Goal: Information Seeking & Learning: Find specific fact

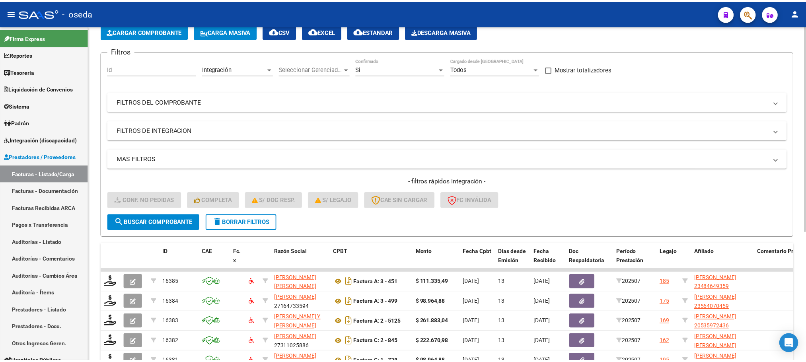
scroll to position [119, 0]
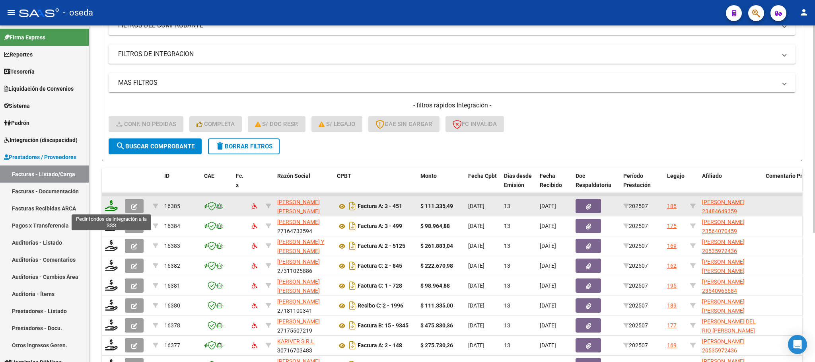
click at [113, 208] on icon at bounding box center [111, 205] width 13 height 11
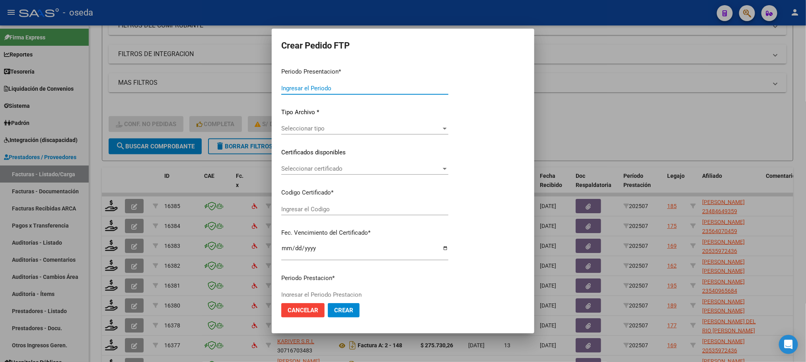
type input "202507"
type input "$ 111.335,49"
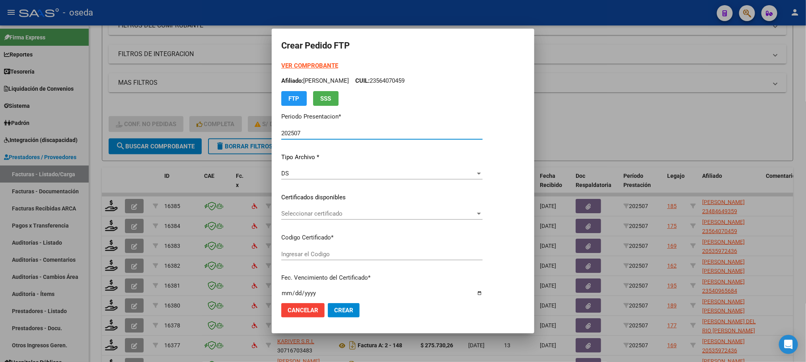
type input "23484649359"
type input "[DATE]"
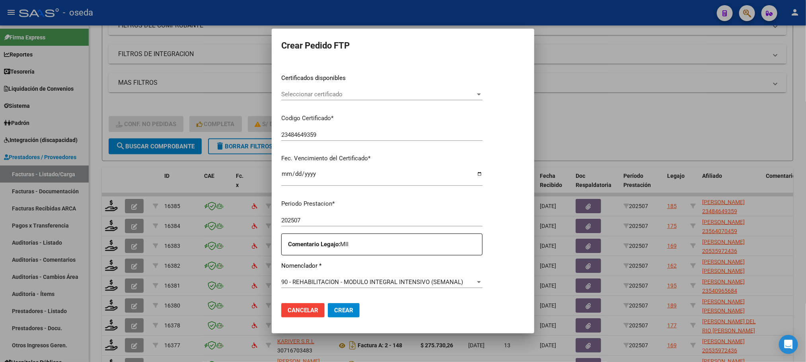
scroll to position [239, 0]
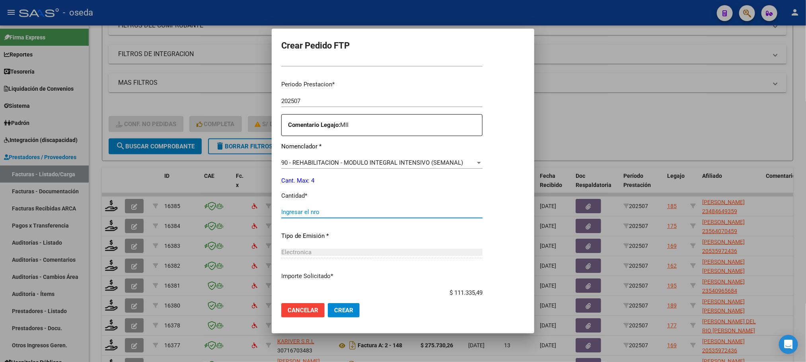
click at [391, 213] on input "Ingresar el nro" at bounding box center [381, 212] width 201 height 7
type input "4"
click at [328, 303] on button "Crear" at bounding box center [344, 310] width 32 height 14
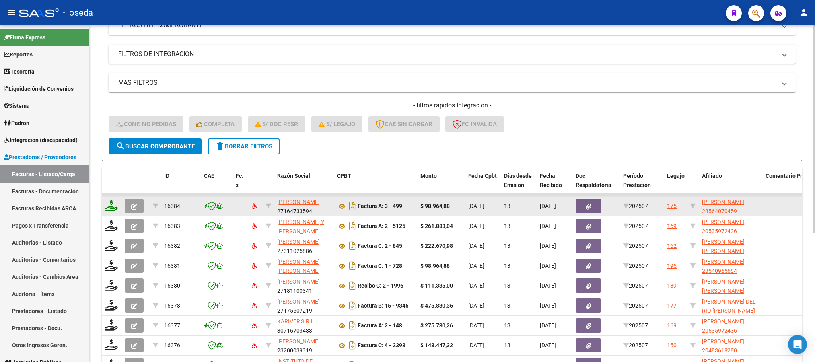
click at [113, 205] on icon at bounding box center [111, 205] width 13 height 11
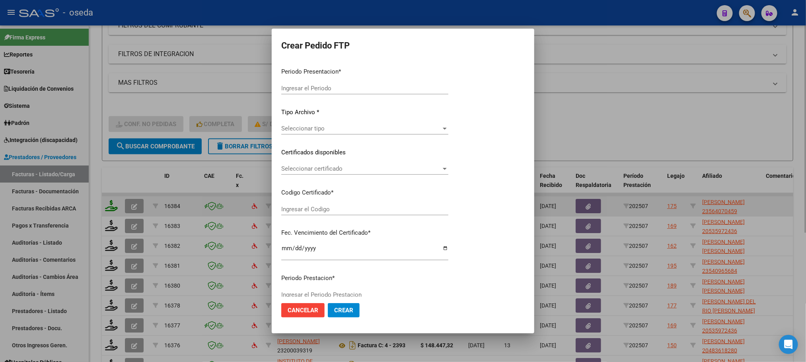
type input "202507"
type input "$ 98.964,88"
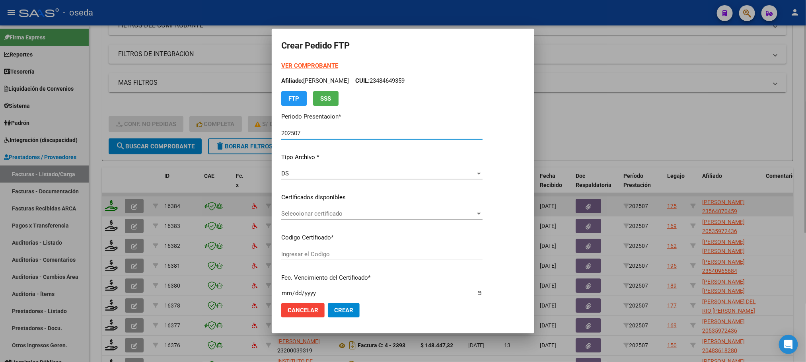
type input "ARG02000564070452021070520240705BS427"
type input "[DATE]"
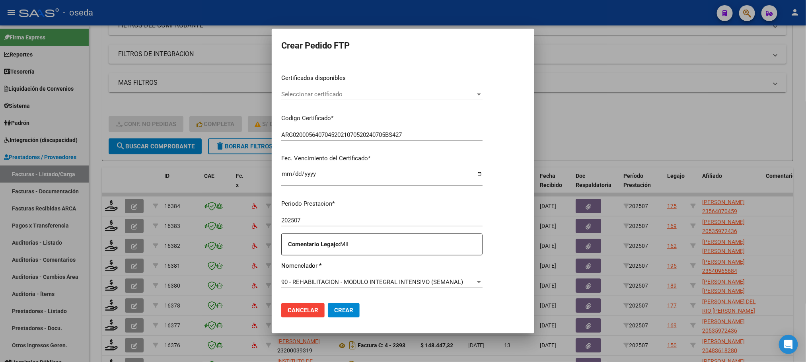
scroll to position [179, 0]
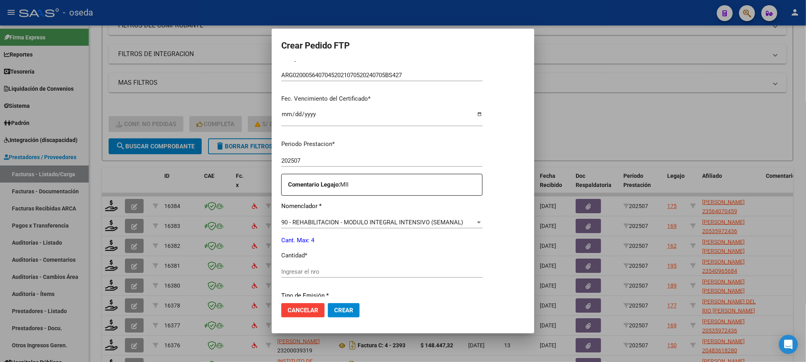
click at [336, 270] on input "Ingresar el nro" at bounding box center [381, 271] width 201 height 7
type input "4"
click at [328, 303] on button "Crear" at bounding box center [344, 310] width 32 height 14
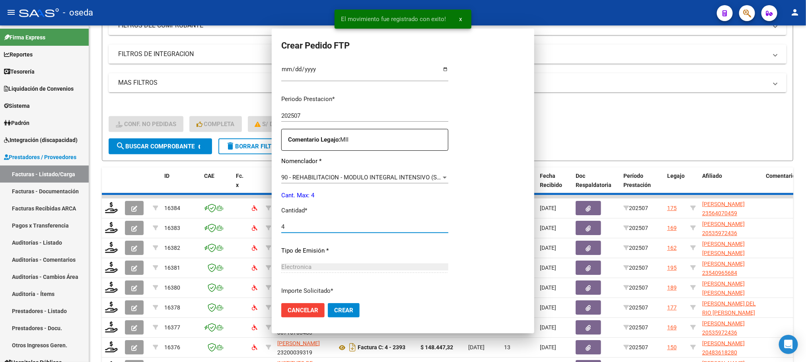
scroll to position [0, 0]
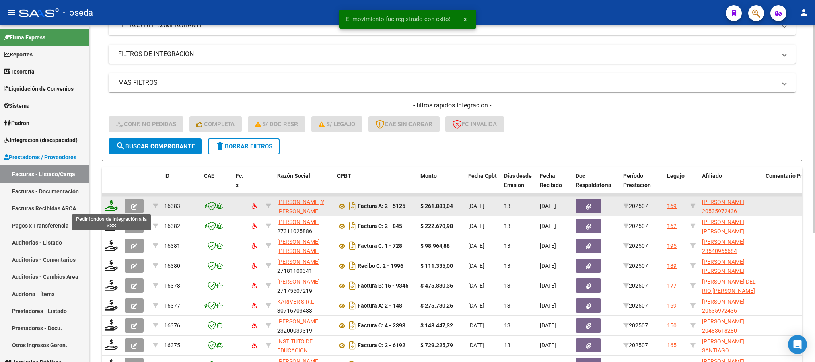
click at [112, 202] on icon at bounding box center [111, 205] width 13 height 11
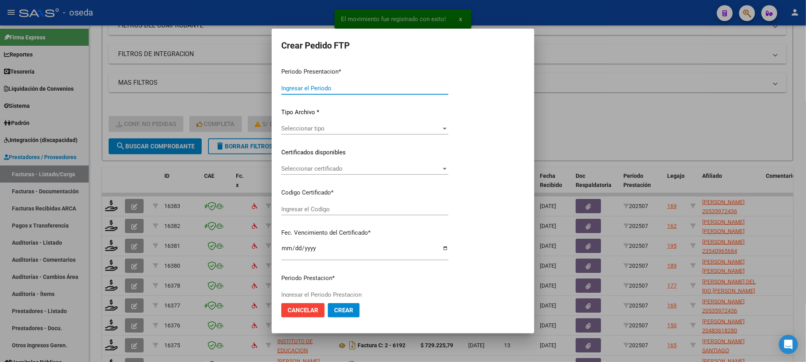
type input "202507"
type input "$ 261.883,04"
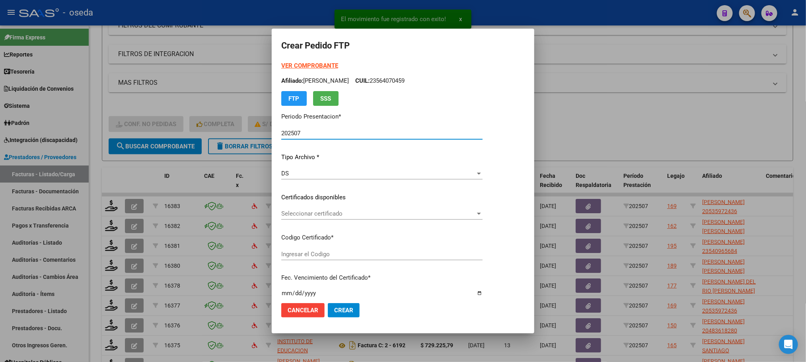
type input "20535972436"
type input "[DATE]"
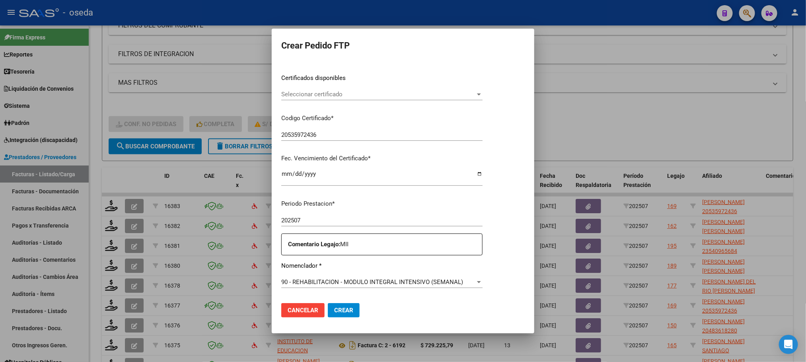
scroll to position [239, 0]
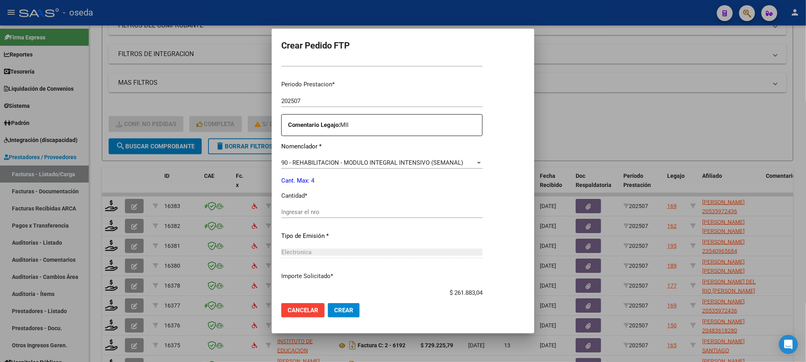
click at [334, 216] on div "Ingresar el nro" at bounding box center [381, 212] width 201 height 12
type input "4"
click at [328, 303] on button "Crear" at bounding box center [344, 310] width 32 height 14
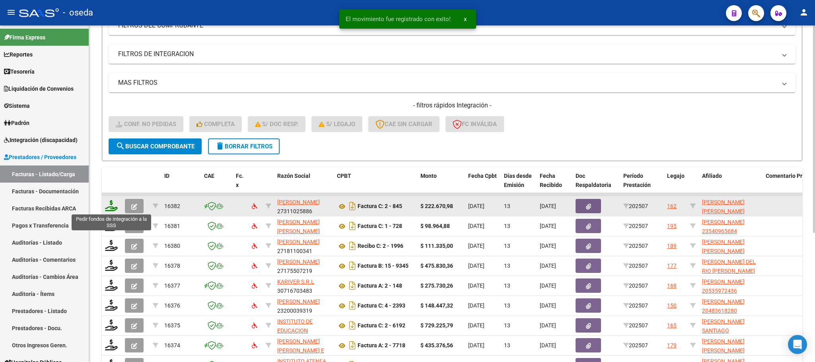
click at [115, 205] on icon at bounding box center [111, 205] width 13 height 11
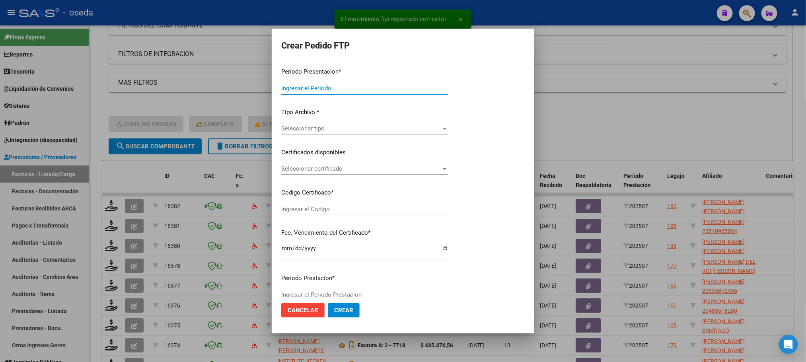
type input "202507"
type input "$ 222.670,98"
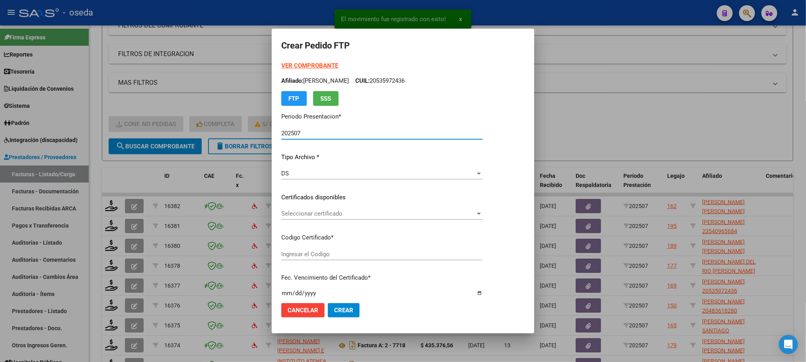
type input "20462086246"
type input "[DATE]"
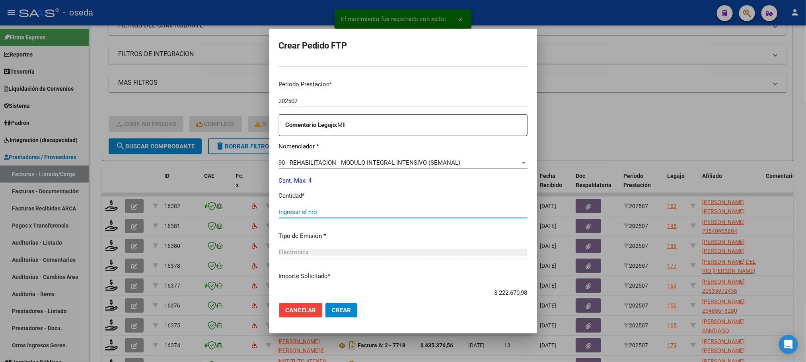
click at [345, 210] on input "Ingresar el nro" at bounding box center [403, 212] width 249 height 7
type input "4"
click at [326, 303] on button "Crear" at bounding box center [342, 310] width 32 height 14
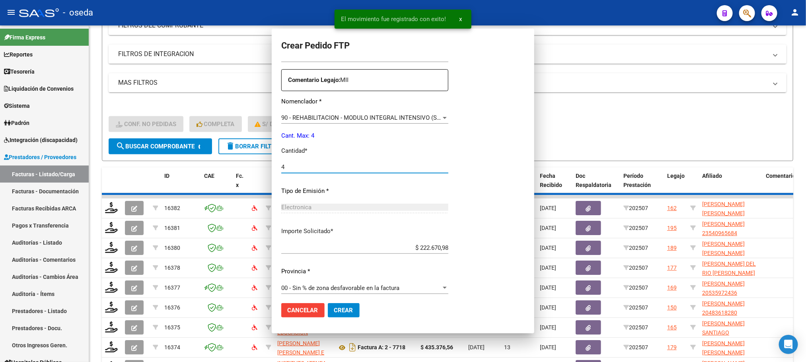
scroll to position [194, 0]
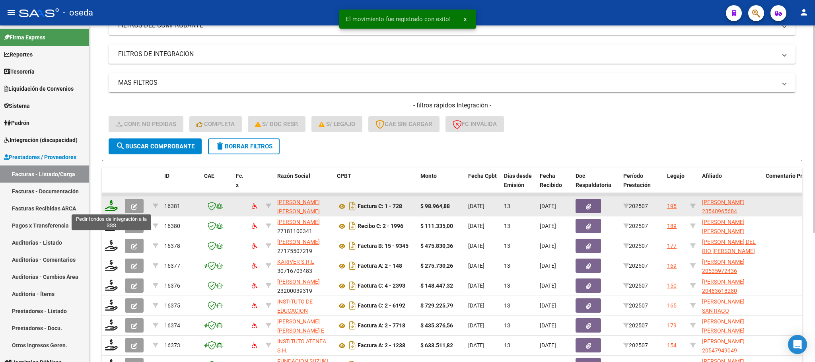
click at [108, 207] on icon at bounding box center [111, 205] width 13 height 11
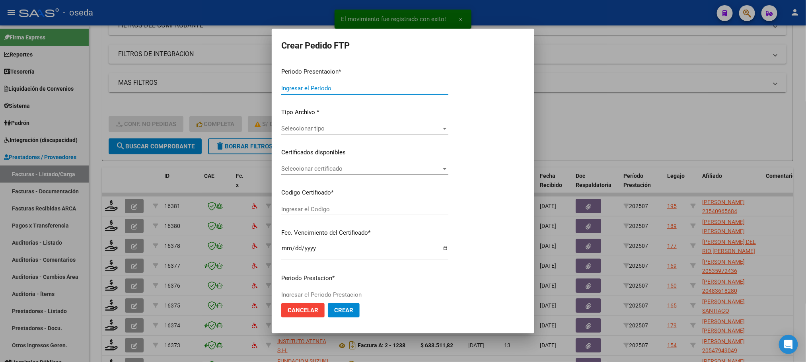
type input "202507"
type input "$ 98.964,88"
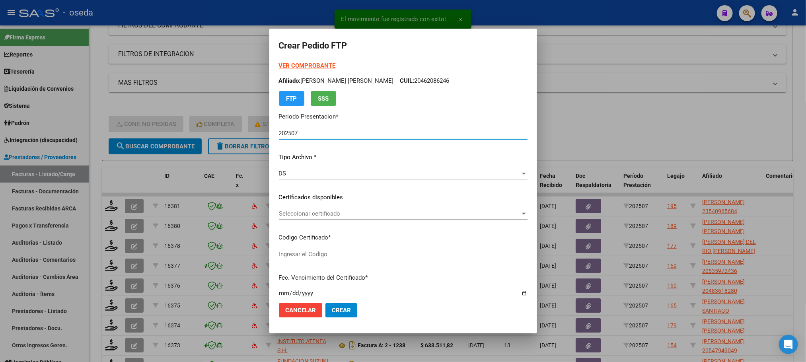
type input "01000540965682025021820280218CIU13650"
type input "[DATE]"
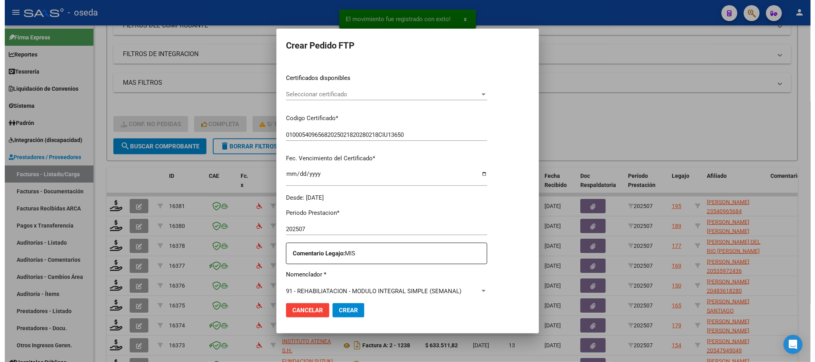
scroll to position [297, 0]
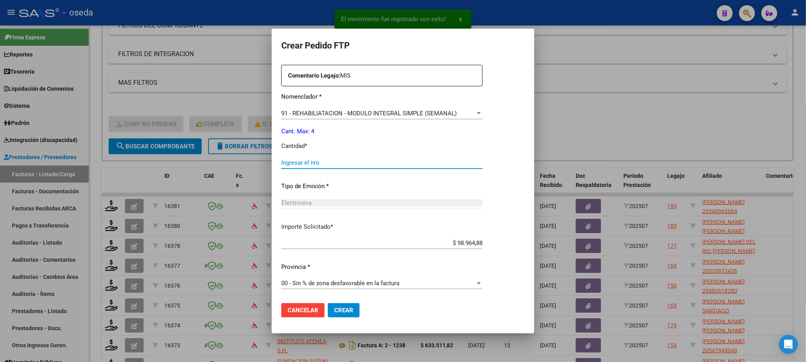
click at [351, 165] on input "Ingresar el nro" at bounding box center [381, 162] width 201 height 7
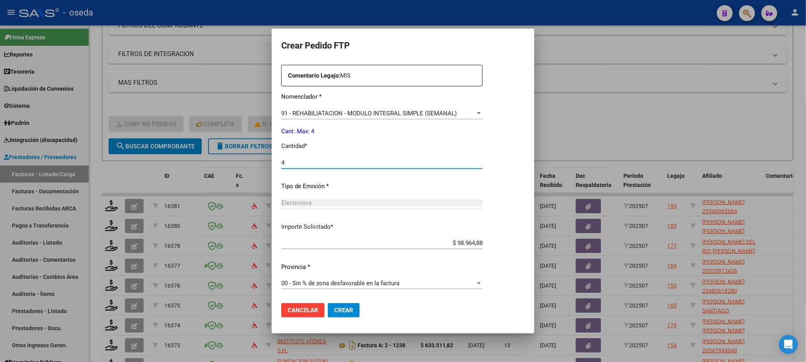
type input "4"
click at [328, 303] on button "Crear" at bounding box center [344, 310] width 32 height 14
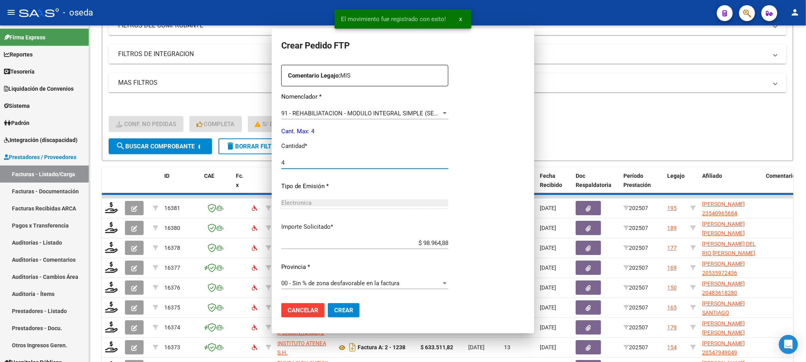
scroll to position [0, 0]
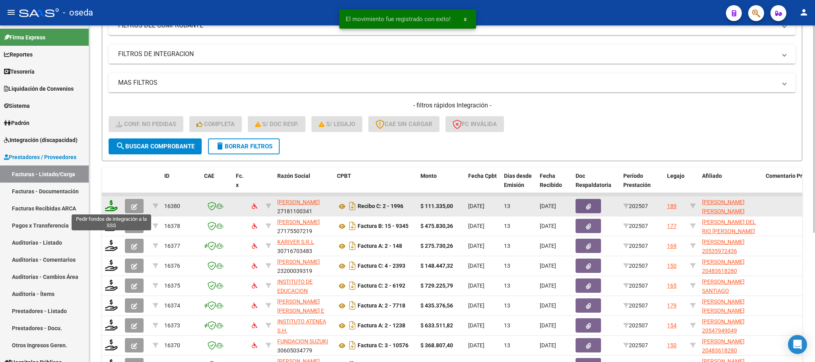
click at [107, 204] on icon at bounding box center [111, 205] width 13 height 11
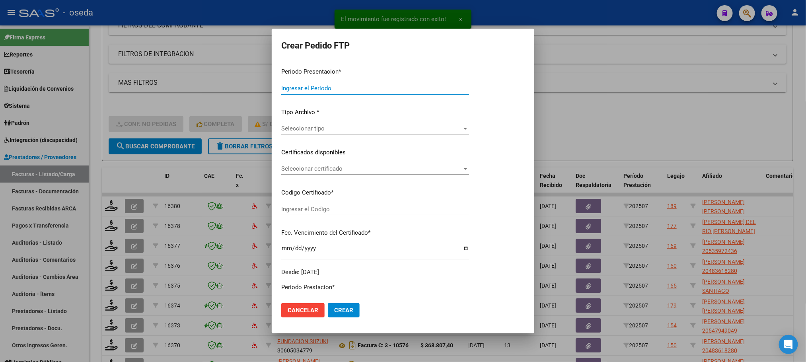
type input "202507"
type input "$ 111.335,00"
type input "23425917234"
type input "[DATE]"
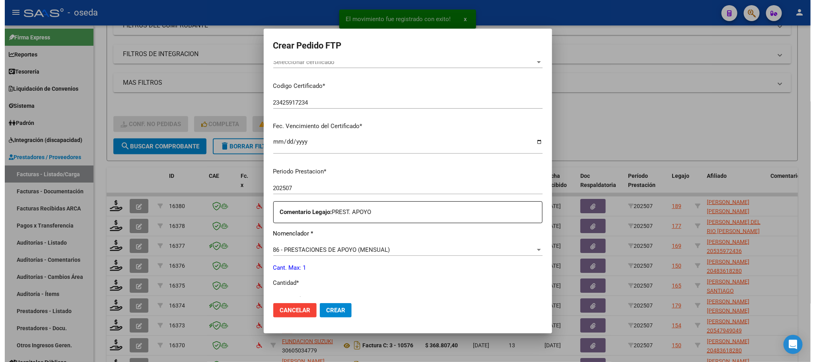
scroll to position [179, 0]
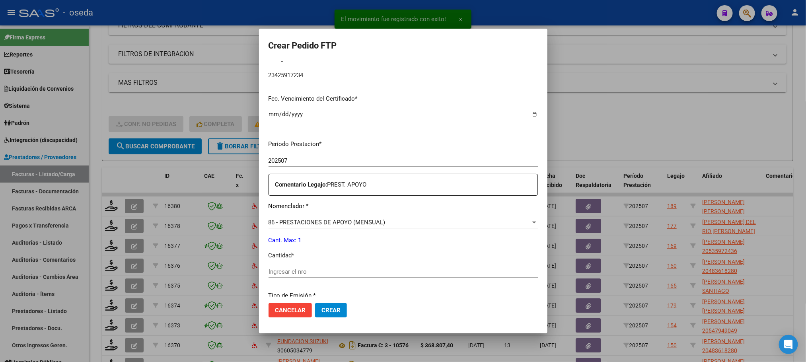
click at [344, 274] on input "Ingresar el nro" at bounding box center [403, 271] width 269 height 7
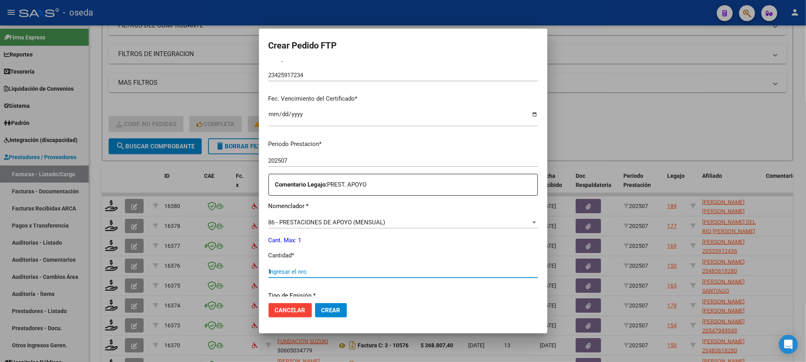
type input "1"
click at [315, 303] on button "Crear" at bounding box center [331, 310] width 32 height 14
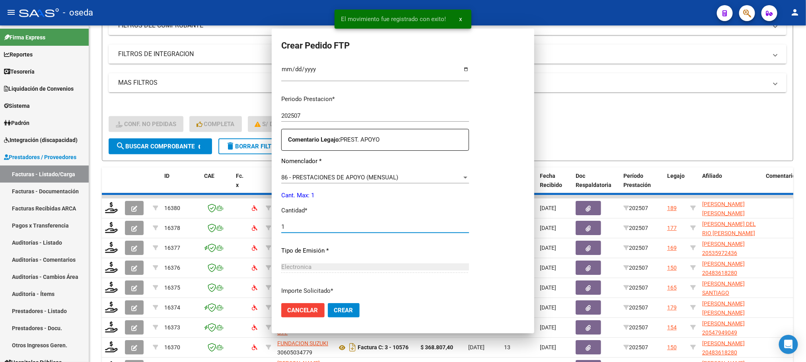
scroll to position [0, 0]
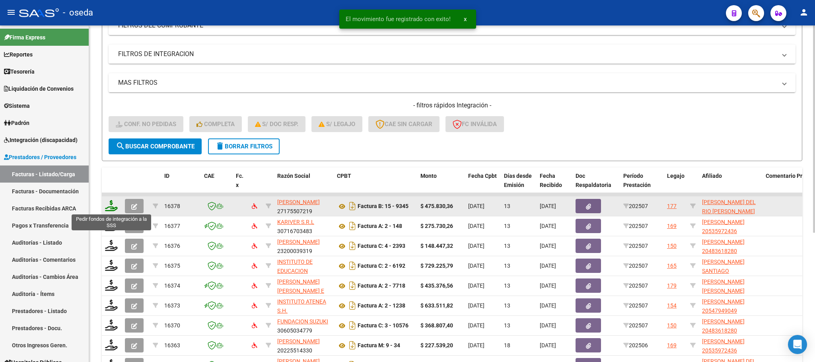
click at [113, 203] on icon at bounding box center [111, 205] width 13 height 11
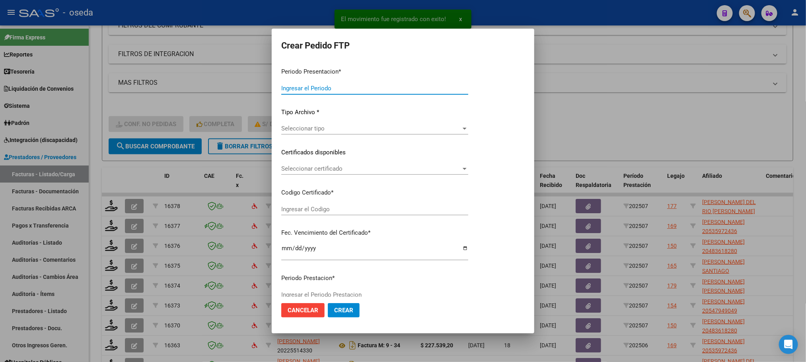
type input "202507"
type input "$ 475.830,36"
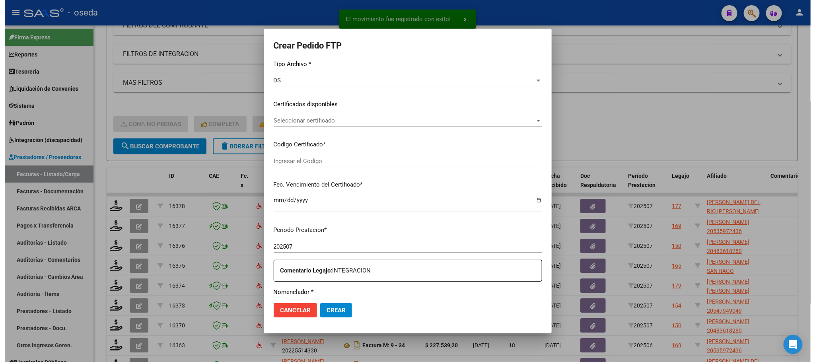
scroll to position [239, 0]
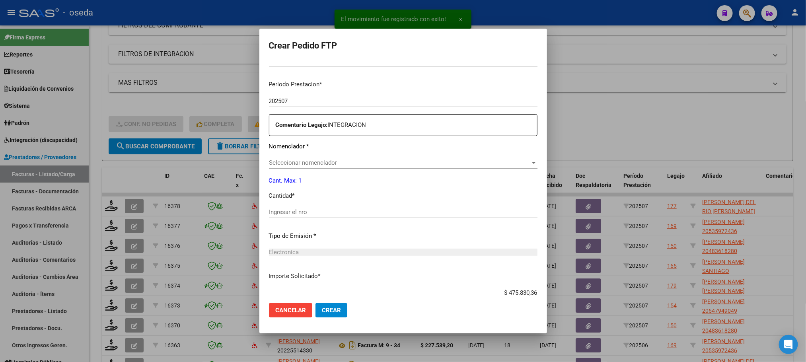
type input "ARG02000515858212022120720271207BS427"
type input "[DATE]"
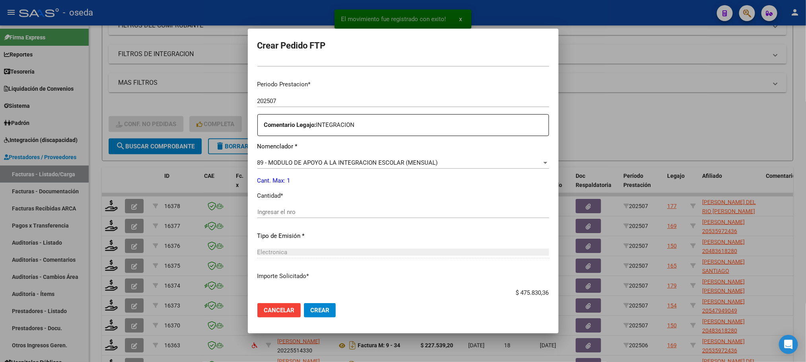
click at [363, 214] on input "Ingresar el nro" at bounding box center [403, 212] width 292 height 7
type input "1"
click at [304, 303] on button "Crear" at bounding box center [320, 310] width 32 height 14
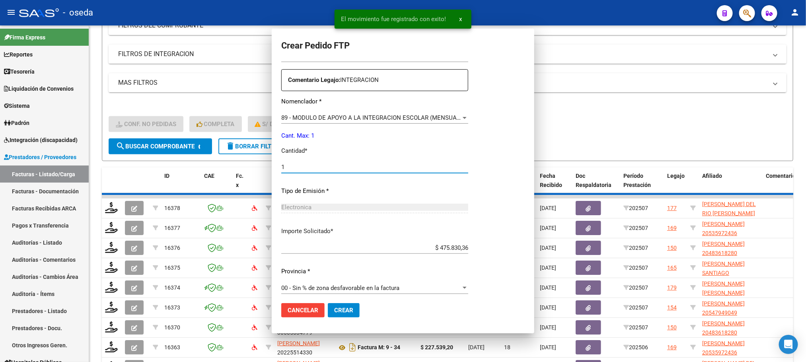
scroll to position [0, 0]
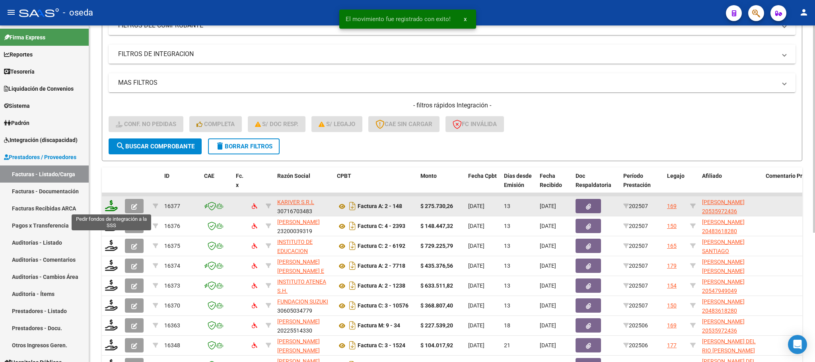
click at [111, 207] on icon at bounding box center [111, 205] width 13 height 11
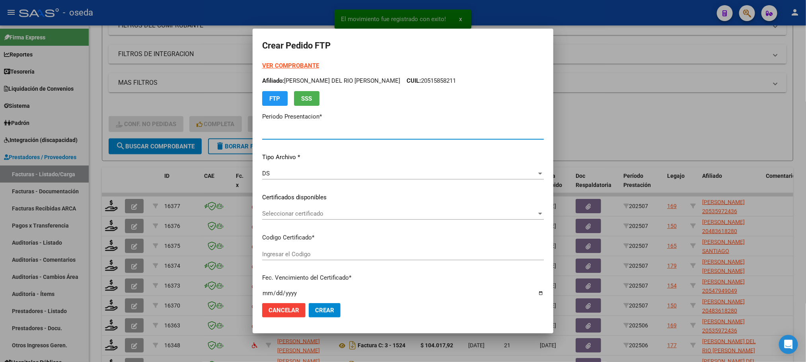
type input "202507"
type input "$ 275.730,26"
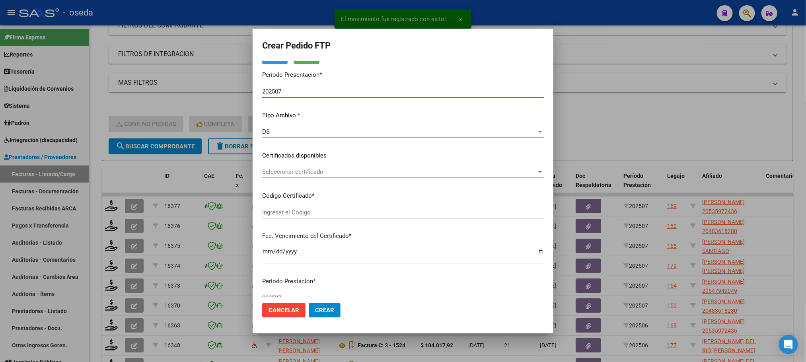
type input "20535972436"
type input "[DATE]"
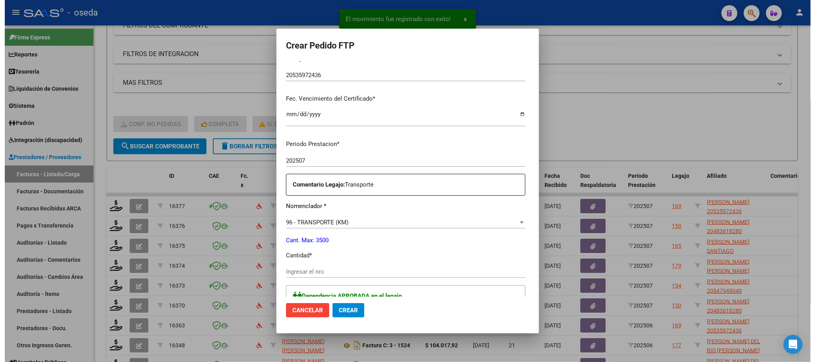
scroll to position [239, 0]
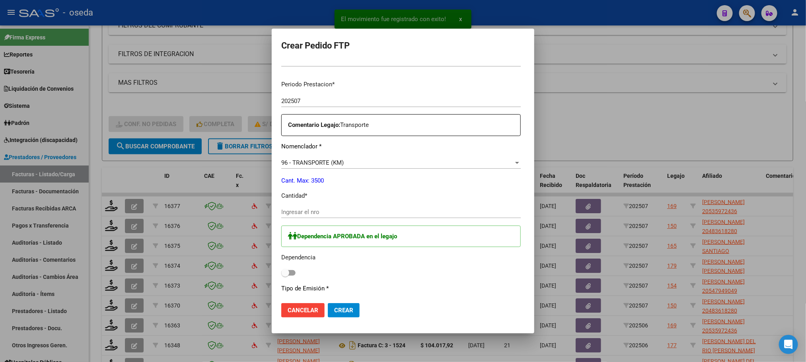
click at [421, 213] on input "Ingresar el nro" at bounding box center [401, 212] width 240 height 7
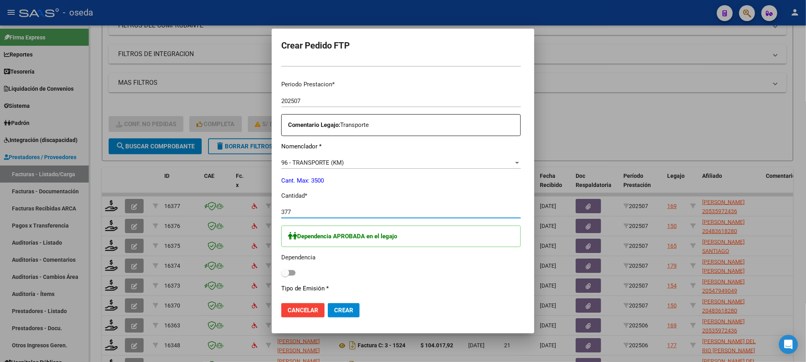
type input "377"
click at [282, 274] on div "Dependencia APROBADA en el legajo Dependencia" at bounding box center [401, 252] width 240 height 53
click at [281, 275] on span at bounding box center [285, 273] width 8 height 8
click at [285, 276] on input "checkbox" at bounding box center [285, 276] width 0 height 0
checkbox input "true"
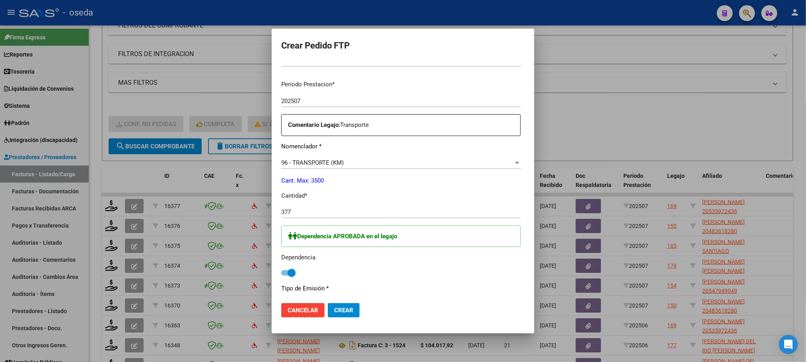
click at [328, 303] on button "Crear" at bounding box center [344, 310] width 32 height 14
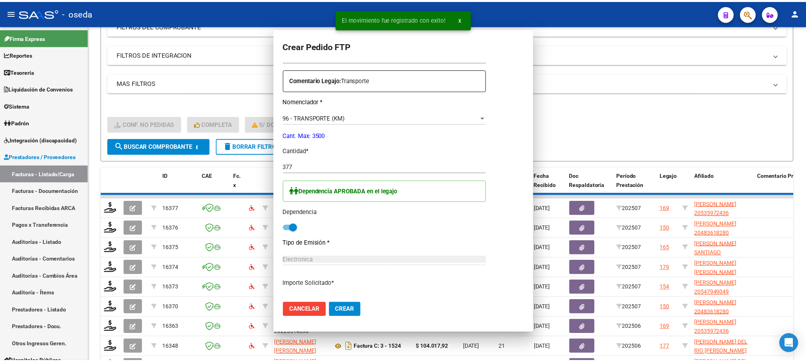
scroll to position [0, 0]
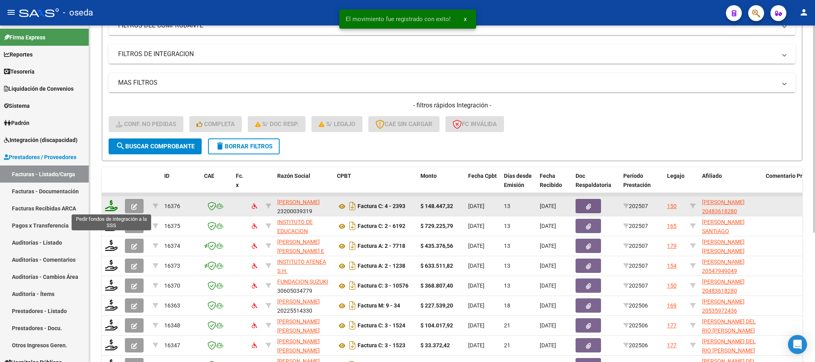
click at [111, 205] on icon at bounding box center [111, 205] width 13 height 11
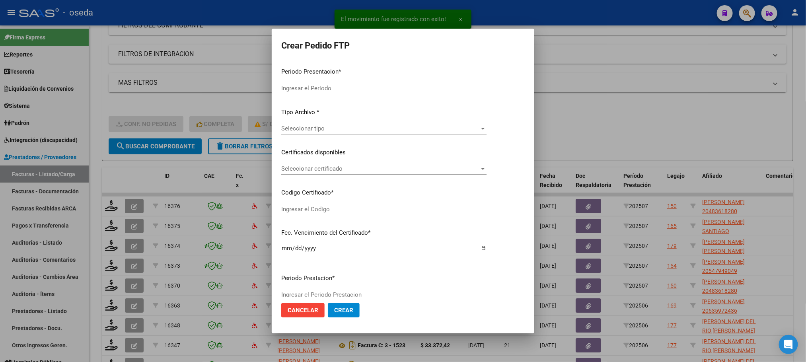
type input "202507"
type input "$ 148.447,32"
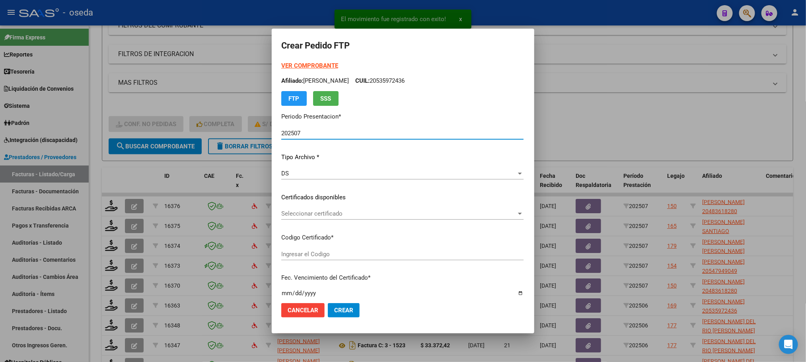
scroll to position [239, 0]
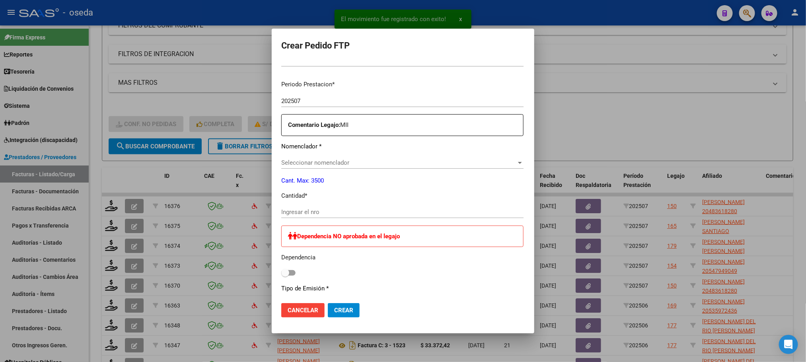
type input "20483618280"
type input "[DATE]"
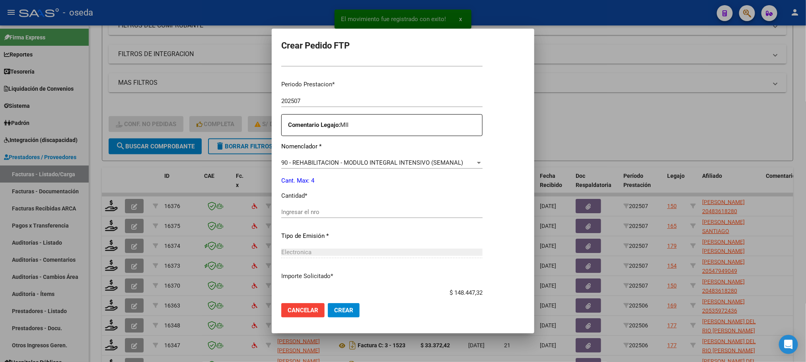
click at [343, 211] on input "Ingresar el nro" at bounding box center [381, 212] width 201 height 7
type input "4"
click at [328, 303] on button "Crear" at bounding box center [344, 310] width 32 height 14
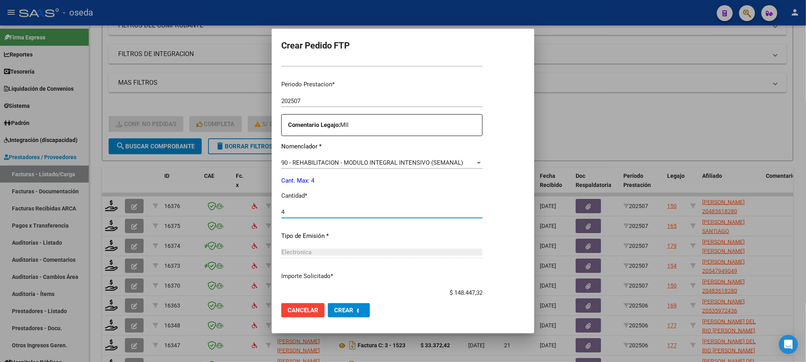
scroll to position [0, 0]
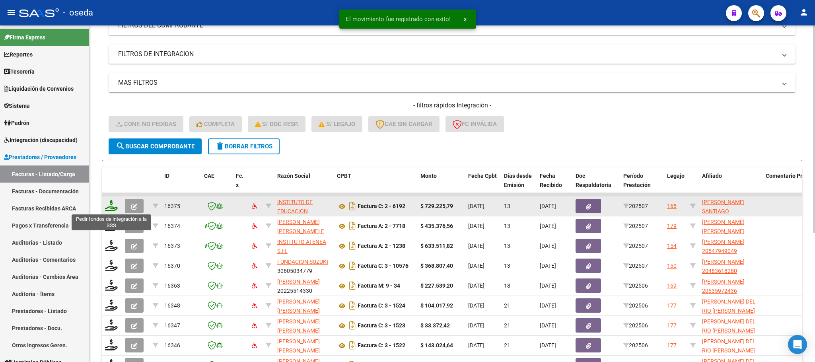
click at [105, 207] on icon at bounding box center [111, 205] width 13 height 11
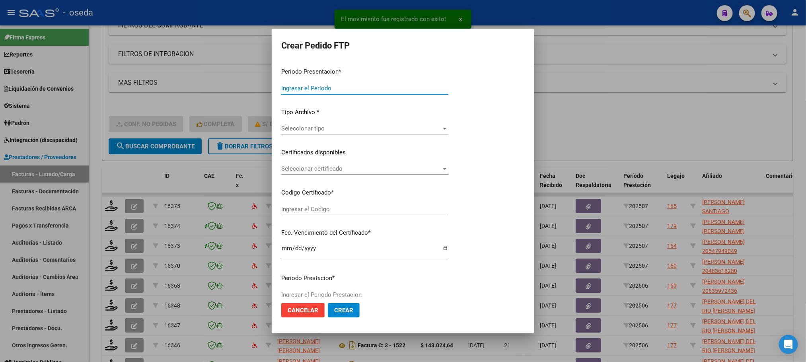
type input "202507"
type input "$ 729.225,79"
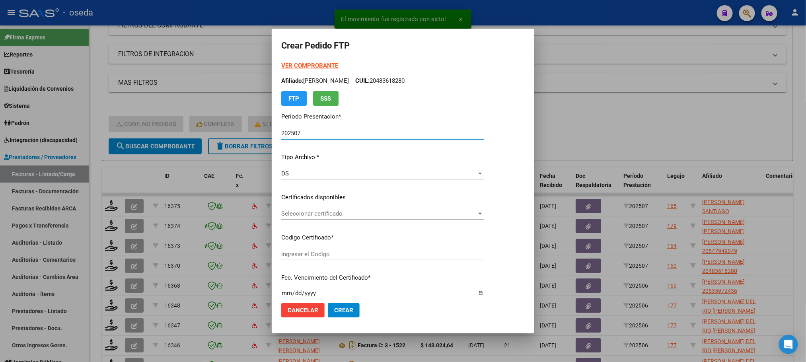
type input "20530795250"
type input "[DATE]"
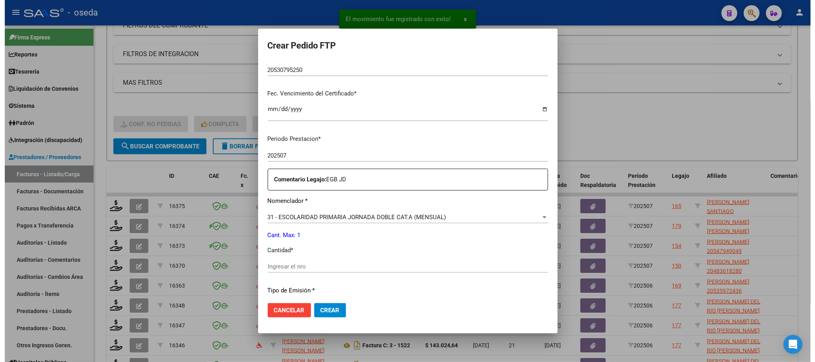
scroll to position [239, 0]
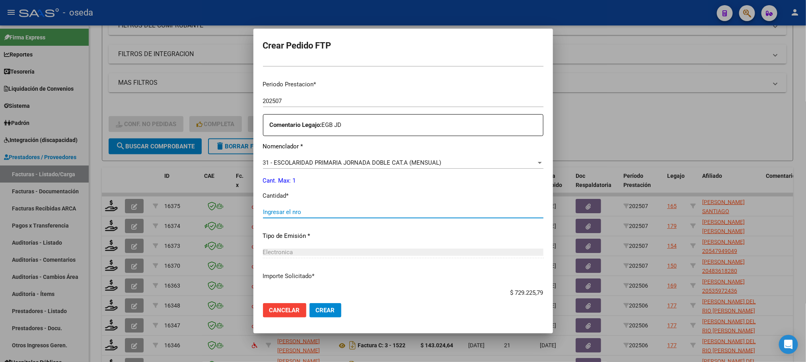
click at [320, 215] on input "Ingresar el nro" at bounding box center [403, 212] width 281 height 7
type input "1"
click at [310, 303] on button "Crear" at bounding box center [326, 310] width 32 height 14
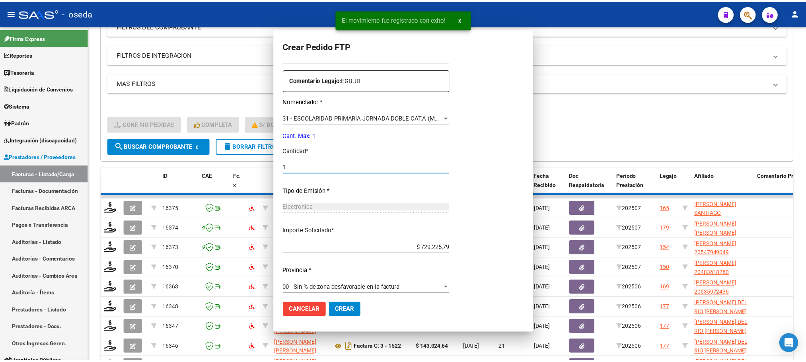
scroll to position [0, 0]
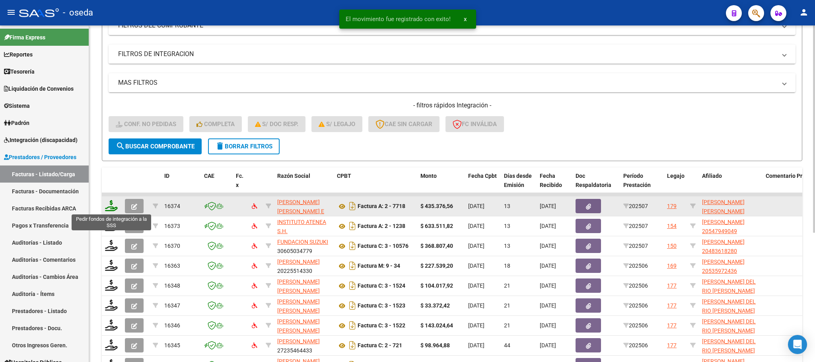
click at [111, 203] on icon at bounding box center [111, 205] width 13 height 11
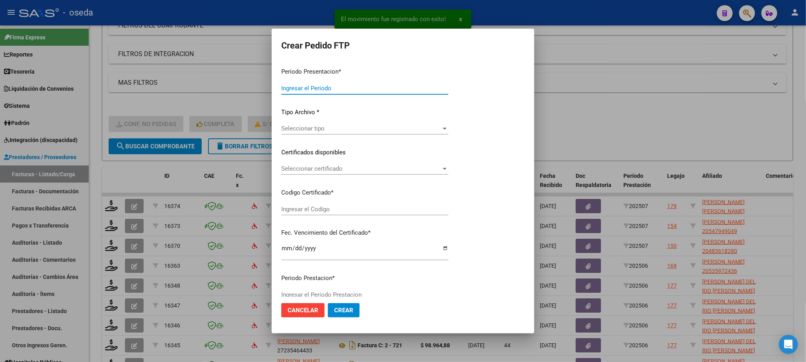
type input "202507"
type input "$ 435.376,56"
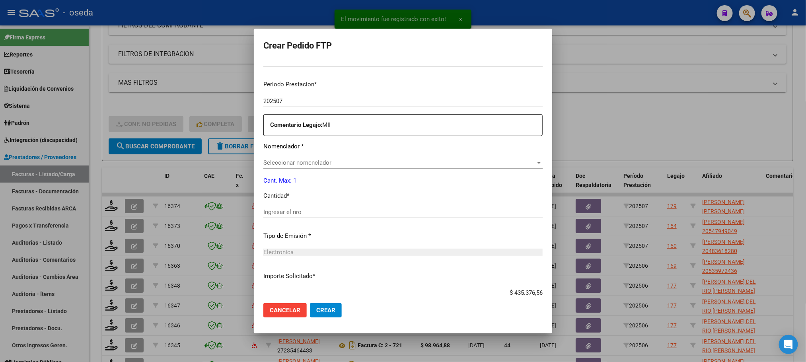
type input "20556069922"
type input "[DATE]"
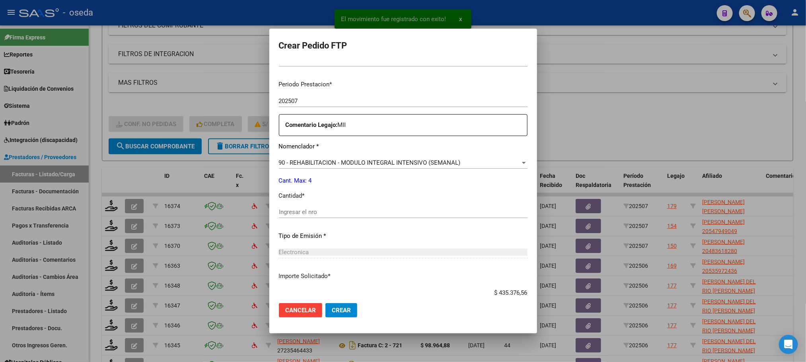
click at [362, 211] on input "Ingresar el nro" at bounding box center [403, 212] width 249 height 7
type input "4"
click at [326, 303] on button "Crear" at bounding box center [342, 310] width 32 height 14
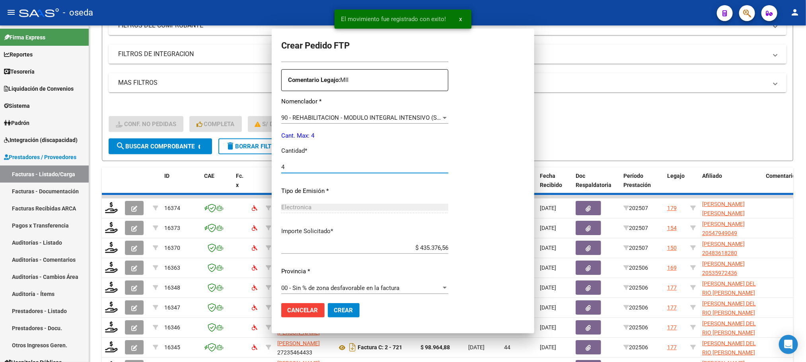
scroll to position [194, 0]
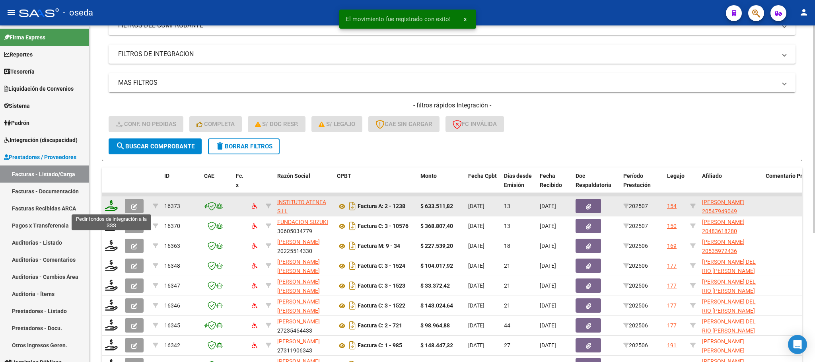
click at [110, 204] on icon at bounding box center [111, 205] width 13 height 11
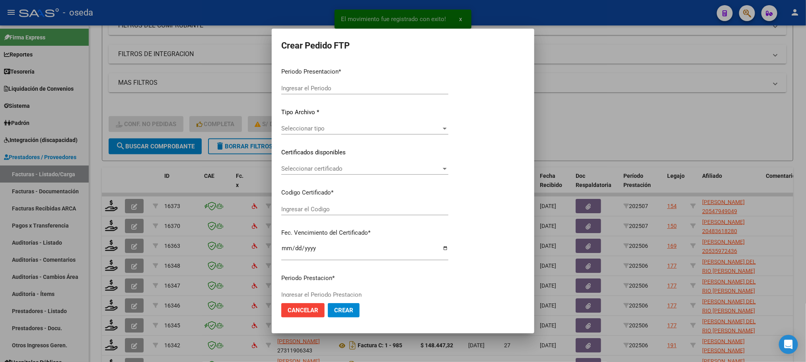
type input "202507"
type input "$ 633.511,82"
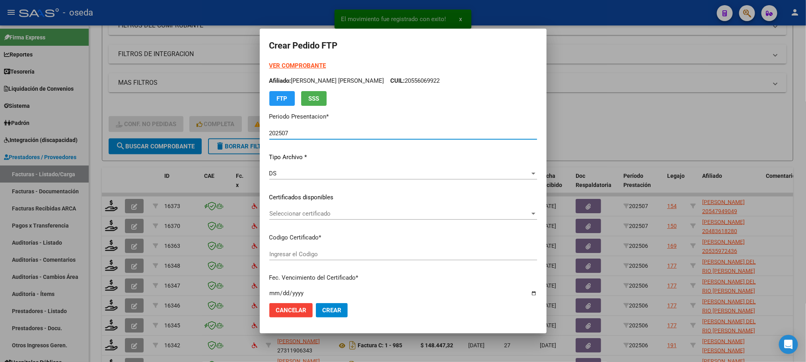
type input "ARG02000547949042022090920270909"
type input "[DATE]"
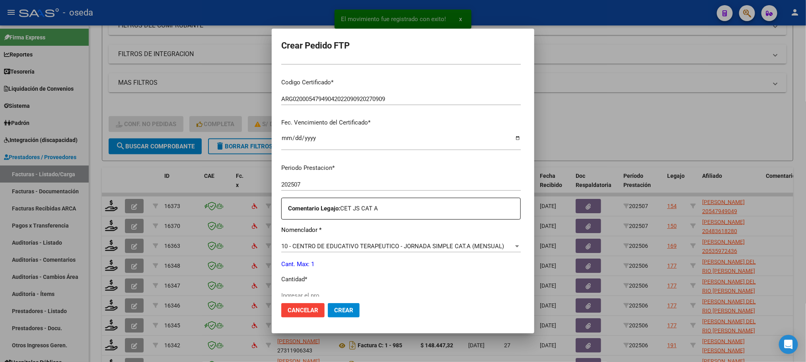
scroll to position [239, 0]
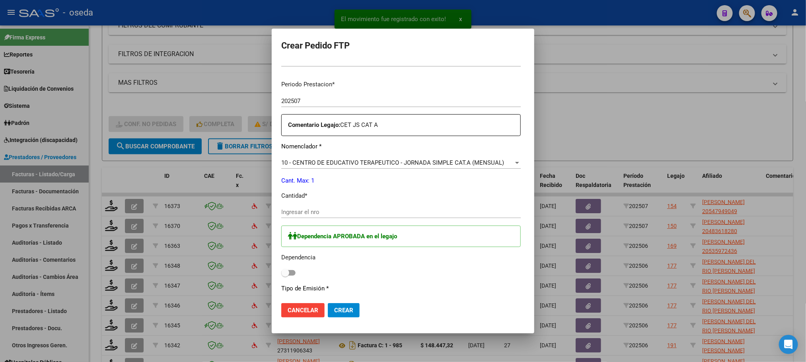
click at [339, 214] on input "Ingresar el nro" at bounding box center [401, 212] width 240 height 7
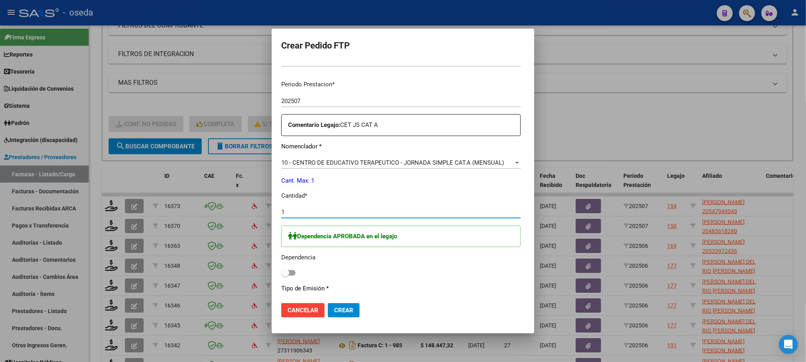
type input "1"
click at [281, 272] on span at bounding box center [288, 273] width 14 height 6
click at [285, 276] on input "checkbox" at bounding box center [285, 276] width 0 height 0
checkbox input "true"
click at [334, 307] on span "Crear" at bounding box center [343, 310] width 19 height 7
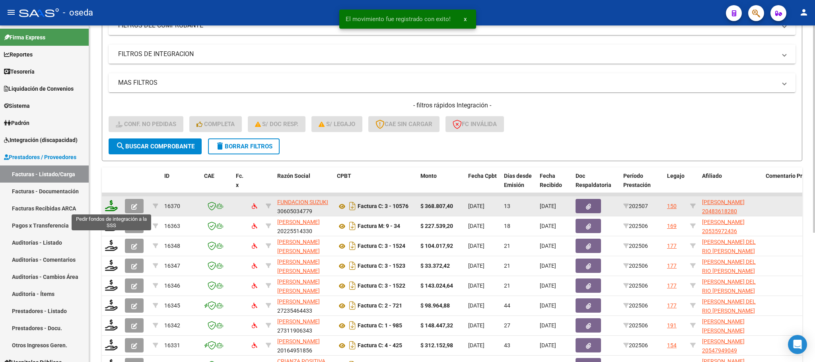
click at [108, 203] on icon at bounding box center [111, 205] width 13 height 11
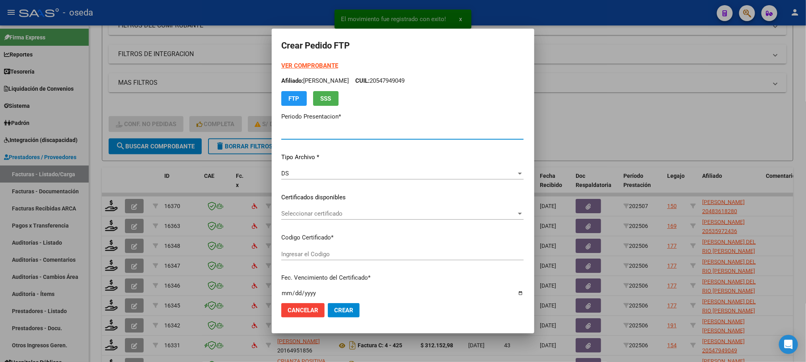
type input "202507"
type input "$ 368.807,40"
type input "20483618280"
type input "[DATE]"
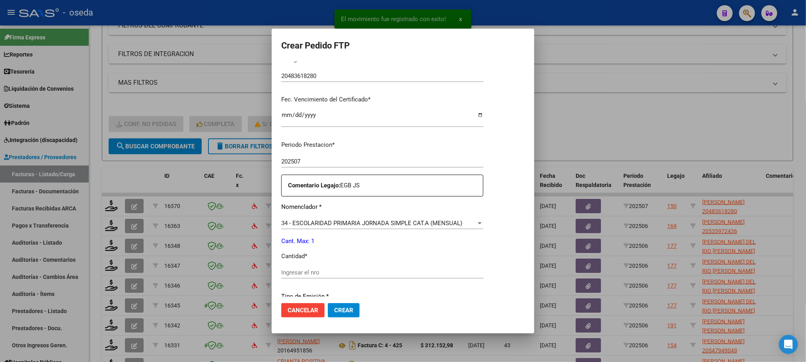
scroll to position [179, 0]
click at [323, 273] on input "Ingresar el nro" at bounding box center [382, 271] width 202 height 7
type input "1"
click at [328, 303] on button "Crear" at bounding box center [344, 310] width 32 height 14
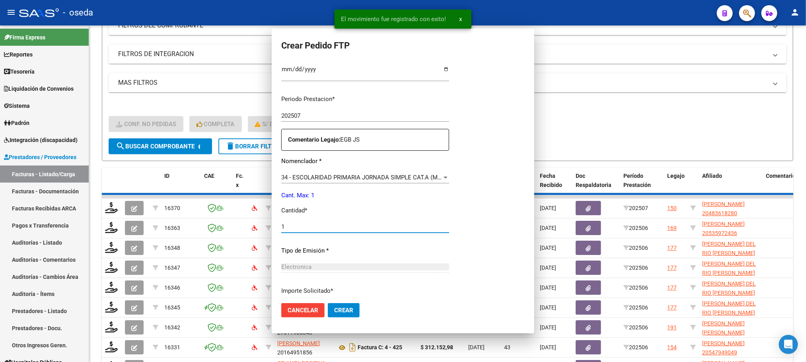
scroll to position [0, 0]
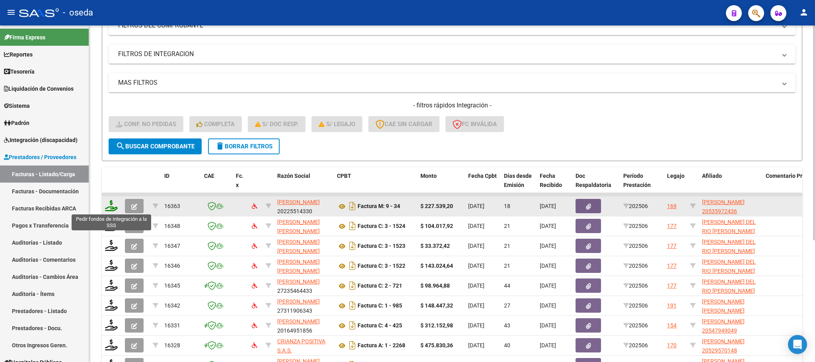
click at [113, 201] on icon at bounding box center [111, 205] width 13 height 11
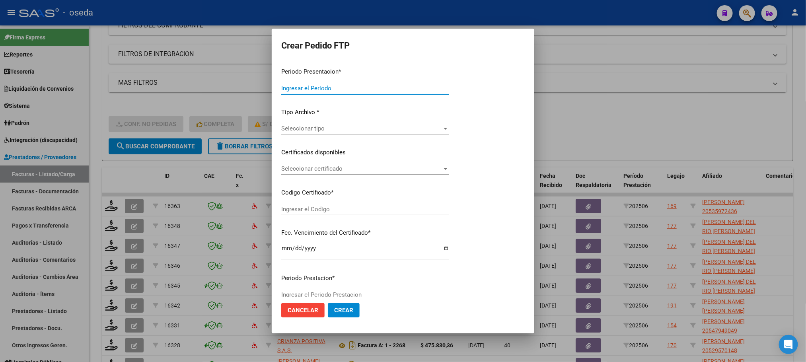
type input "202507"
type input "202506"
type input "$ 227.539,20"
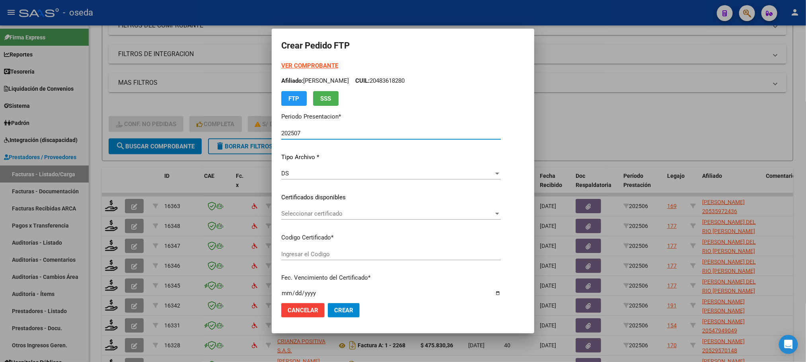
type input "20535972436"
type input "[DATE]"
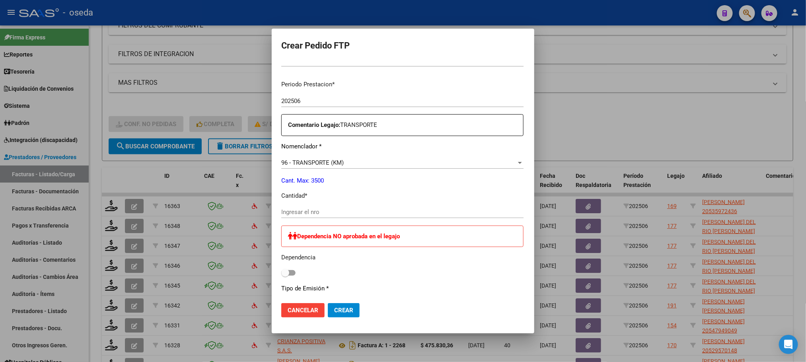
click at [328, 211] on input "Ingresar el nro" at bounding box center [402, 212] width 242 height 7
click at [281, 214] on input "Ingresar el nro" at bounding box center [402, 212] width 242 height 7
type input "420"
click at [328, 303] on button "Crear" at bounding box center [344, 310] width 32 height 14
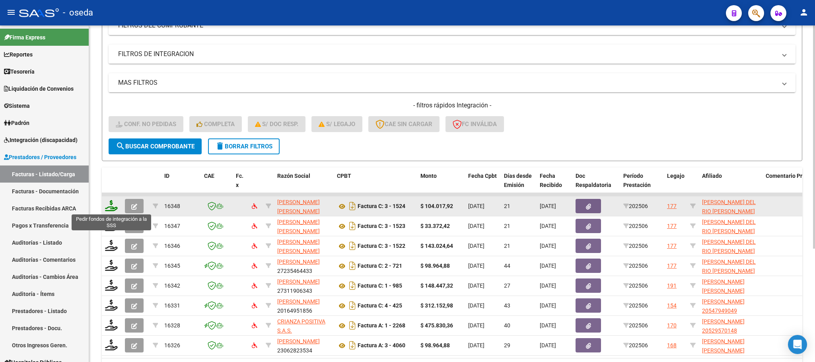
click at [107, 207] on icon at bounding box center [111, 205] width 13 height 11
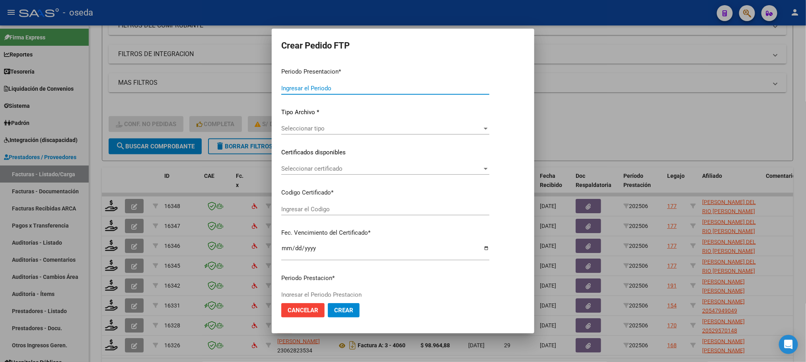
type input "202507"
type input "202506"
type input "$ 104.017,92"
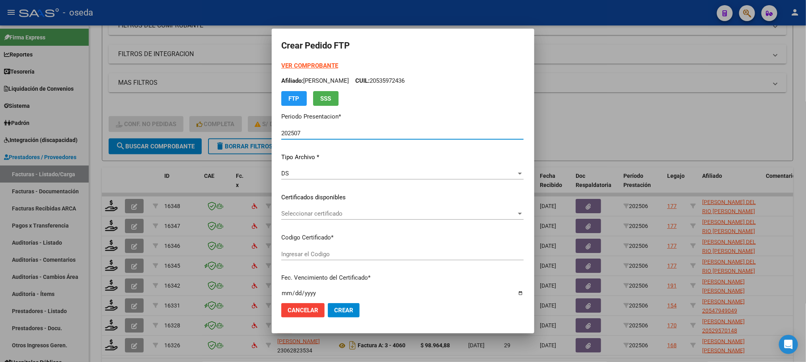
type input "ARG02000515858212022120720271207BS427"
type input "[DATE]"
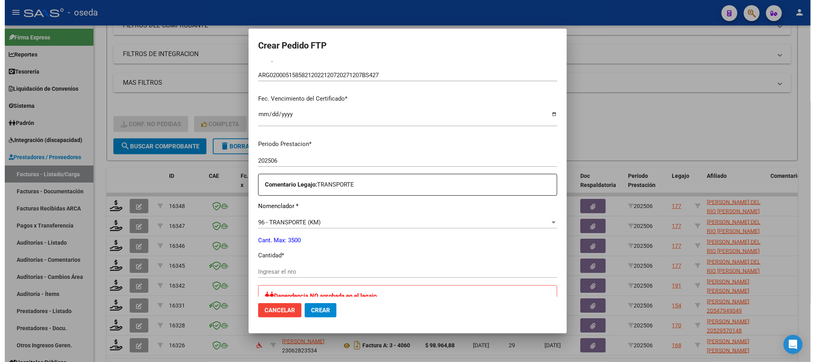
scroll to position [239, 0]
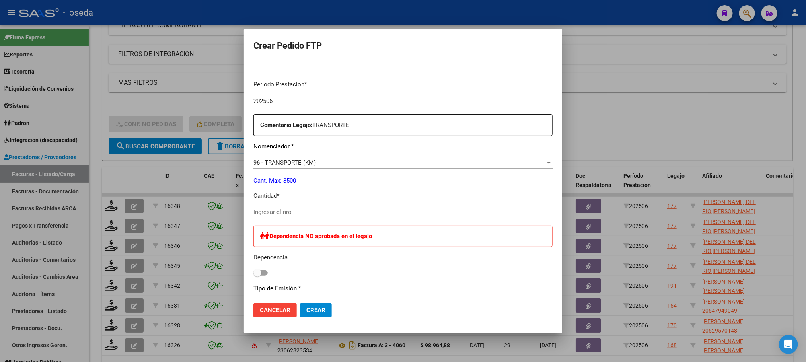
click at [295, 213] on input "Ingresar el nro" at bounding box center [402, 212] width 299 height 7
type input "192"
click at [300, 303] on button "Crear" at bounding box center [316, 310] width 32 height 14
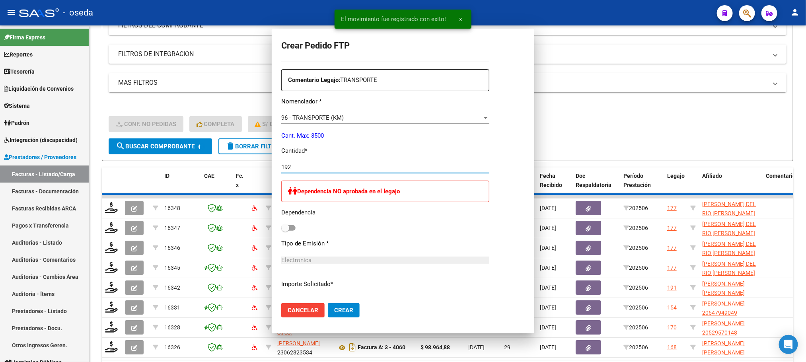
scroll to position [0, 0]
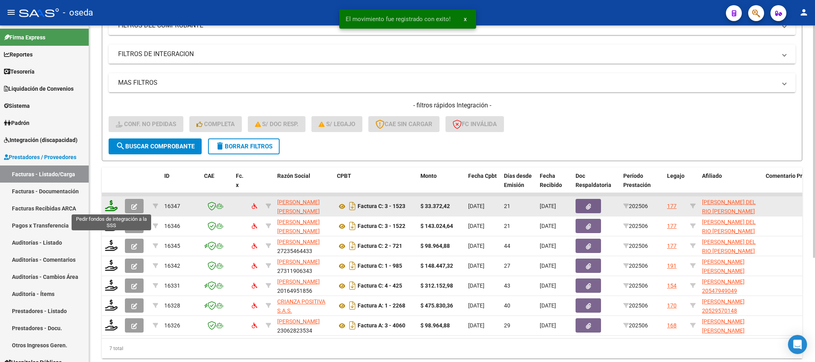
click at [108, 205] on icon at bounding box center [111, 205] width 13 height 11
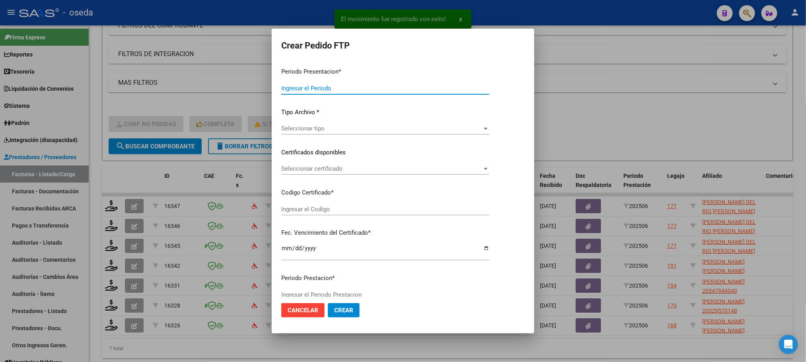
type input "202507"
type input "202506"
type input "$ 33.372,42"
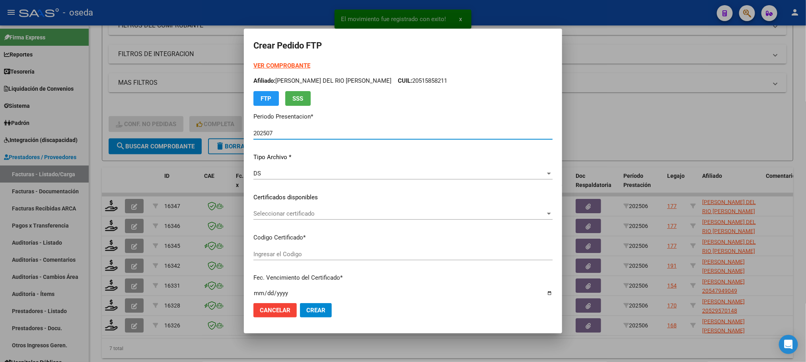
type input "ARG02000515858212022120720271207BS427"
type input "[DATE]"
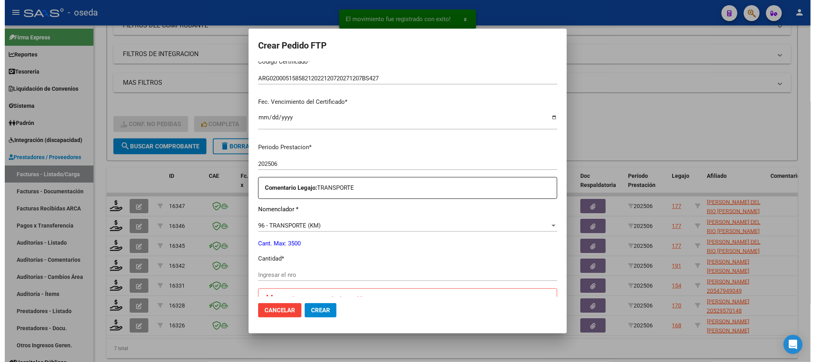
scroll to position [179, 0]
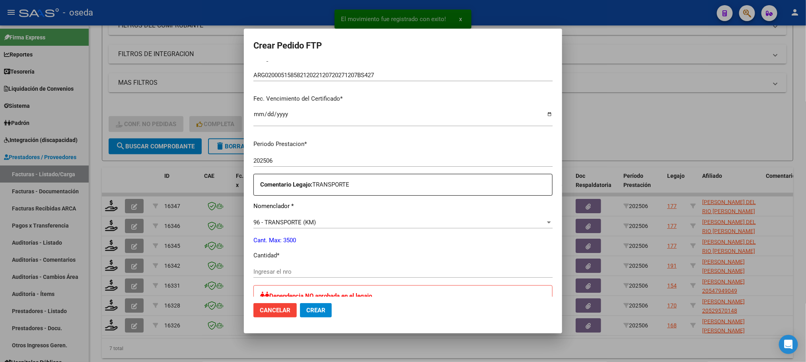
click at [350, 271] on input "Ingresar el nro" at bounding box center [402, 271] width 299 height 7
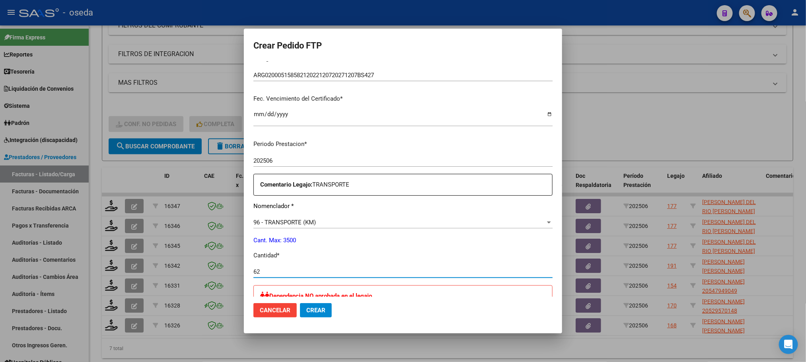
type input "62"
click at [300, 303] on button "Crear" at bounding box center [316, 310] width 32 height 14
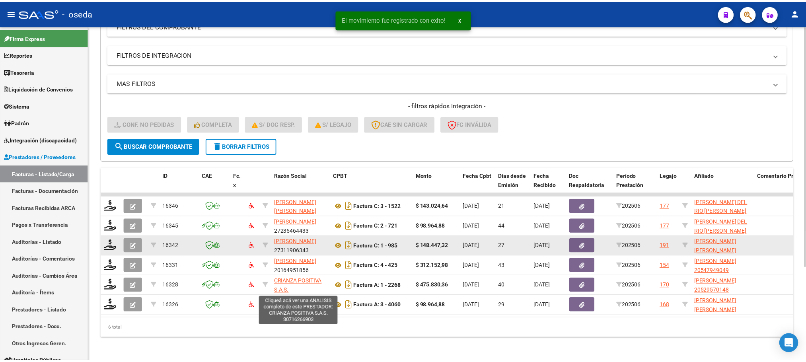
scroll to position [10, 0]
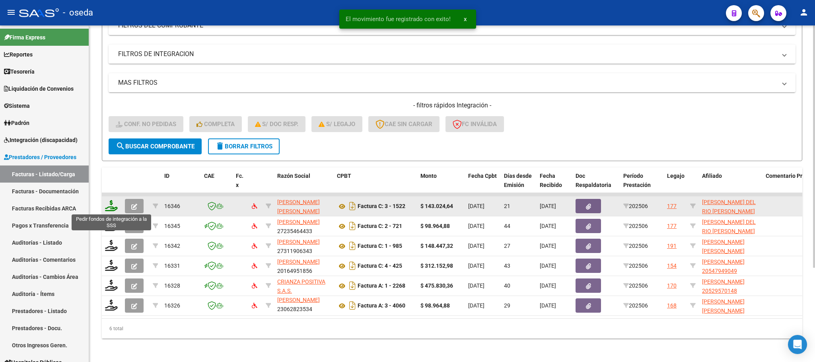
click at [110, 202] on icon at bounding box center [111, 205] width 13 height 11
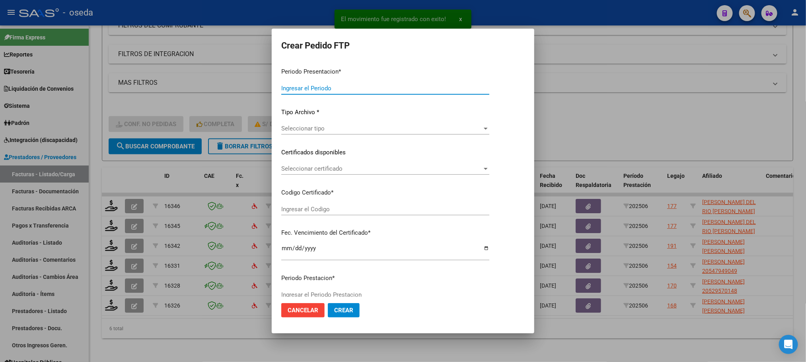
type input "202507"
type input "202506"
type input "$ 143.024,64"
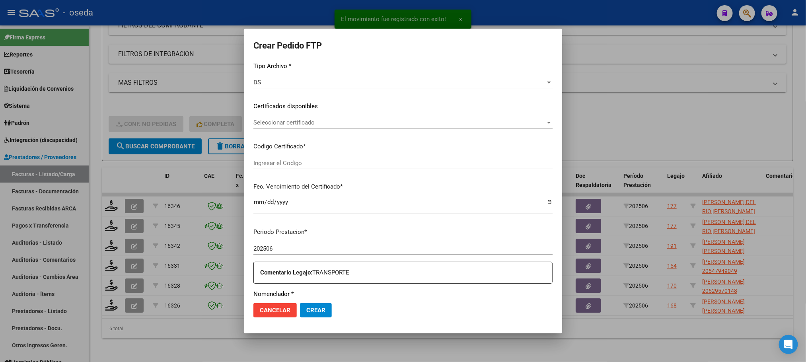
scroll to position [179, 0]
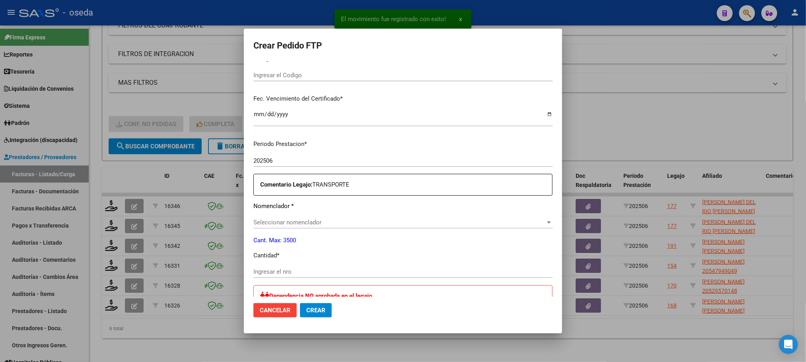
type input "ARG02000515858212022120720271207BS427"
type input "[DATE]"
click at [305, 270] on input "Ingresar el nro" at bounding box center [402, 271] width 299 height 7
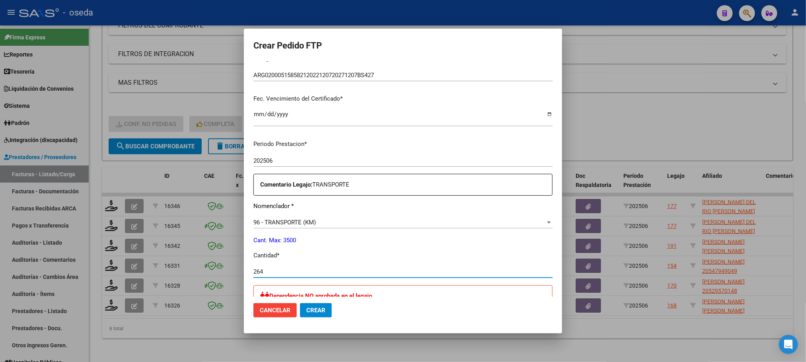
type input "264"
click at [300, 303] on button "Crear" at bounding box center [316, 310] width 32 height 14
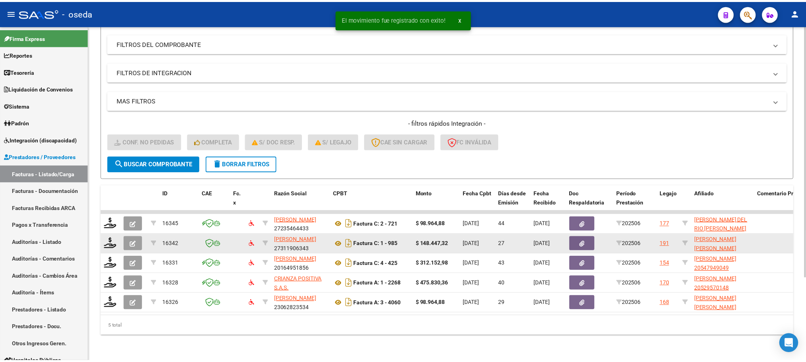
scroll to position [110, 0]
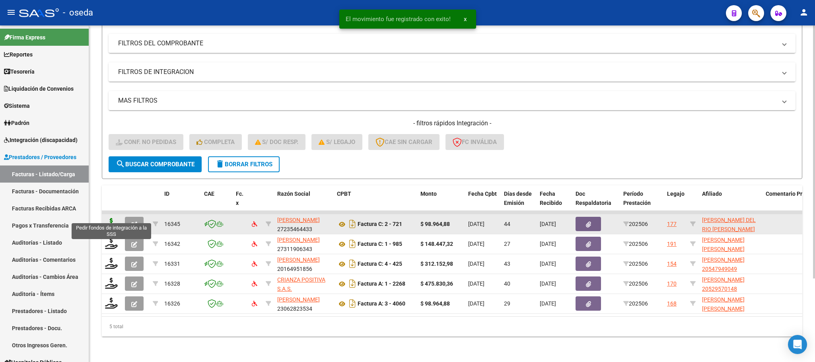
click at [109, 220] on icon at bounding box center [111, 223] width 13 height 11
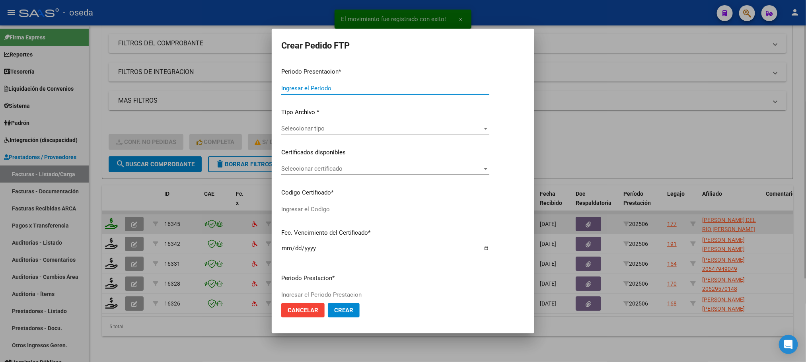
type input "202507"
type input "202506"
type input "$ 98.964,88"
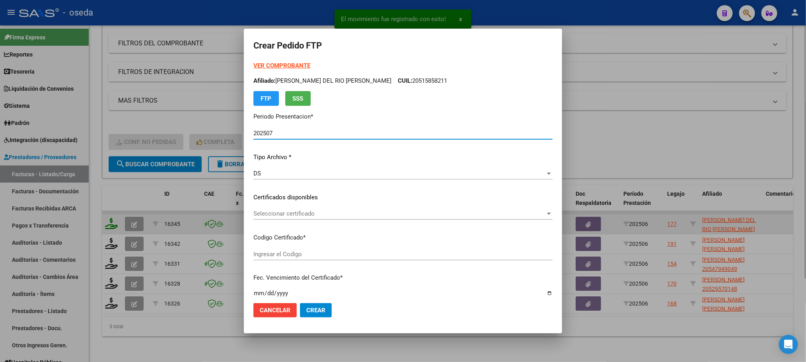
type input "ARG02000515858212022120720271207BS427"
type input "[DATE]"
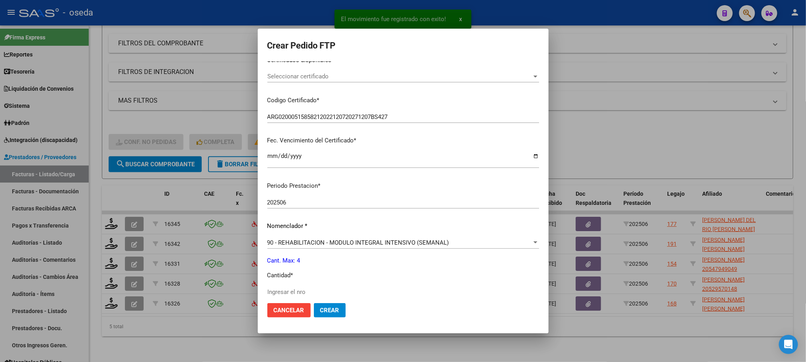
scroll to position [239, 0]
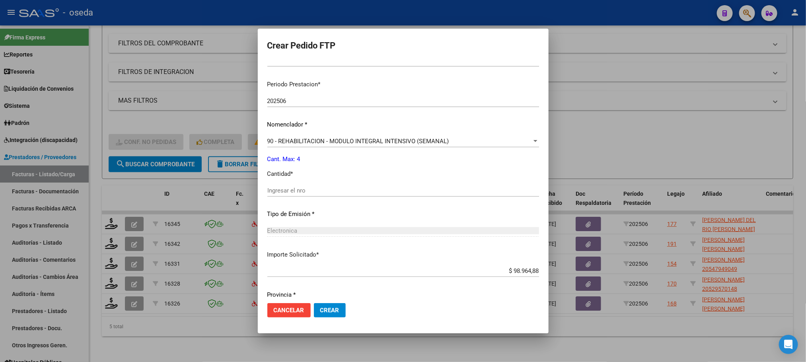
click at [295, 190] on input "Ingresar el nro" at bounding box center [403, 190] width 272 height 7
type input "4"
click at [314, 303] on button "Crear" at bounding box center [330, 310] width 32 height 14
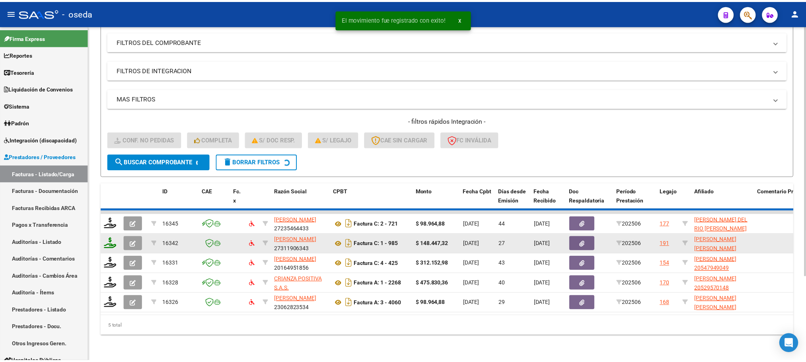
scroll to position [91, 0]
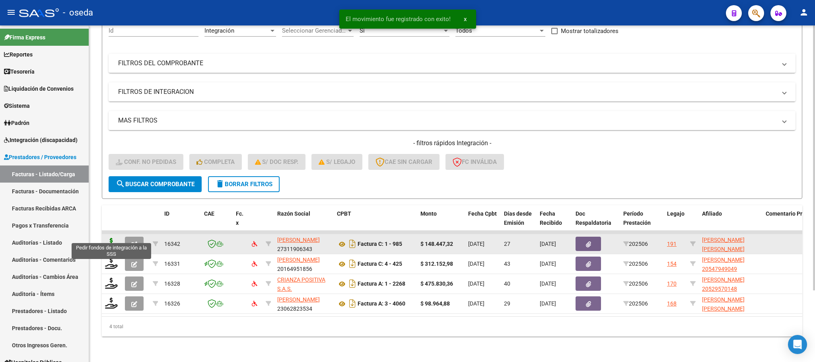
click at [105, 238] on icon at bounding box center [111, 243] width 13 height 11
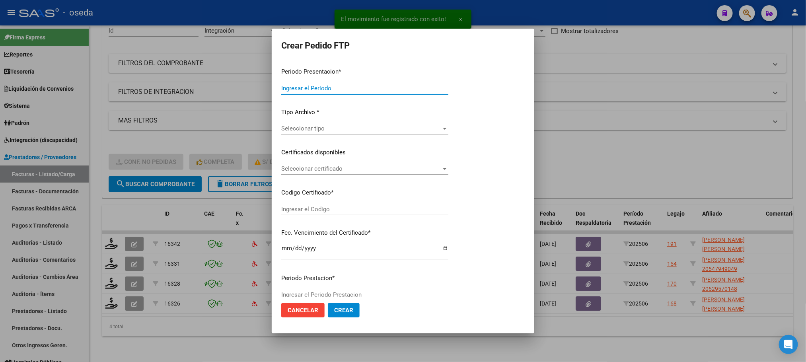
type input "202507"
type input "202506"
type input "$ 148.447,32"
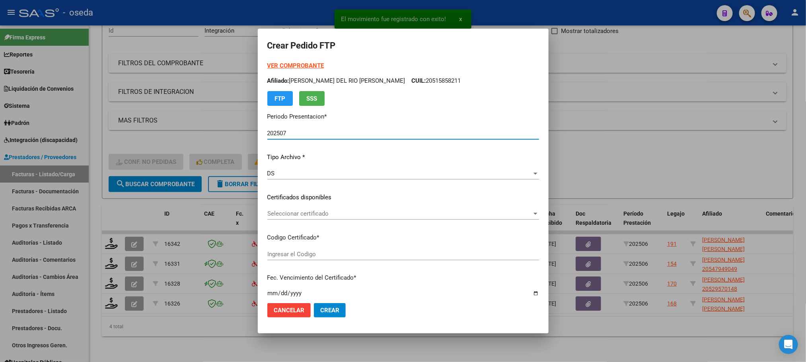
type input "20563994410"
type input "[DATE]"
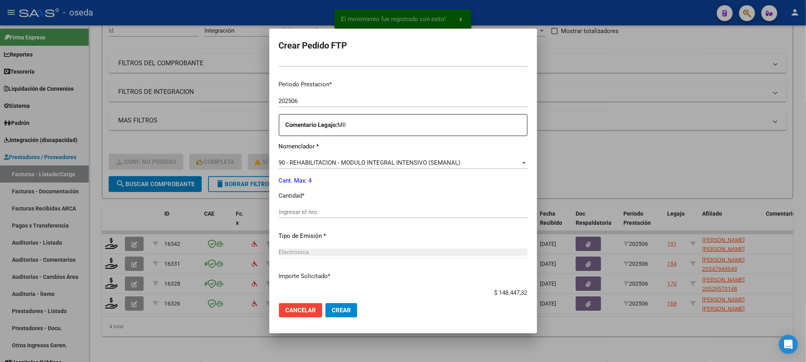
click at [303, 213] on input "Ingresar el nro" at bounding box center [403, 212] width 249 height 7
type input "4"
click at [326, 303] on button "Crear" at bounding box center [342, 310] width 32 height 14
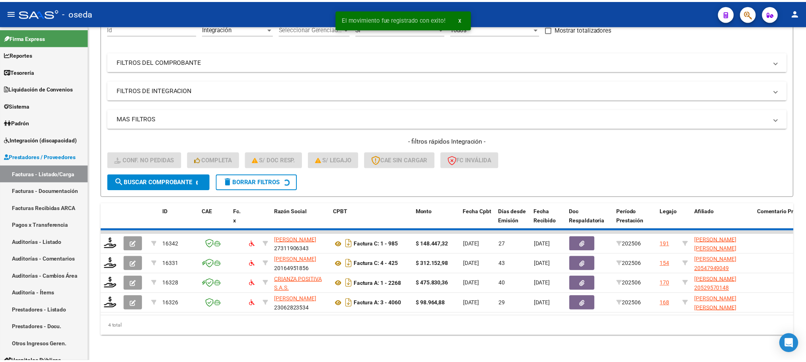
scroll to position [71, 0]
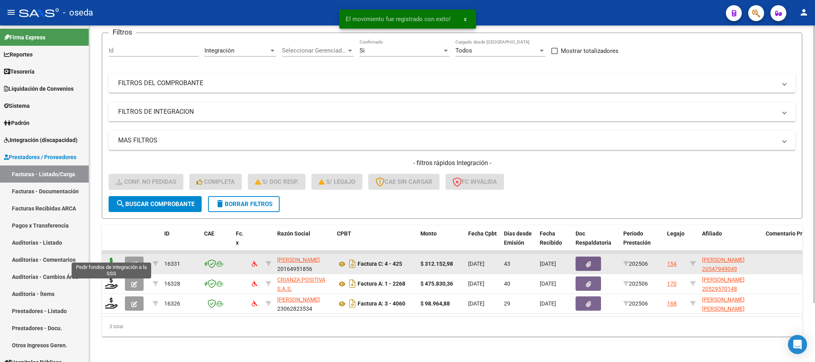
click at [109, 258] on icon at bounding box center [111, 263] width 13 height 11
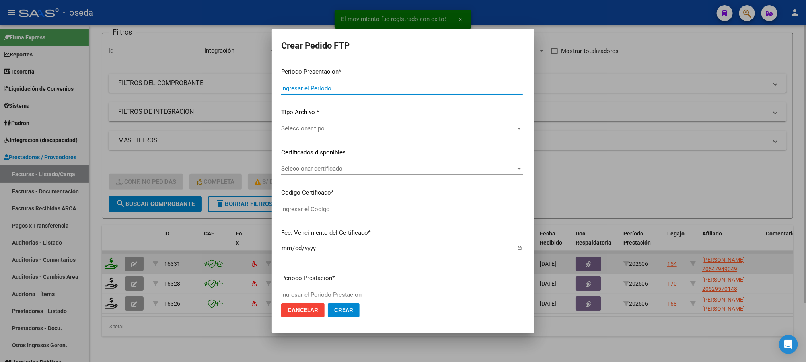
type input "202507"
type input "202506"
type input "$ 312.152,98"
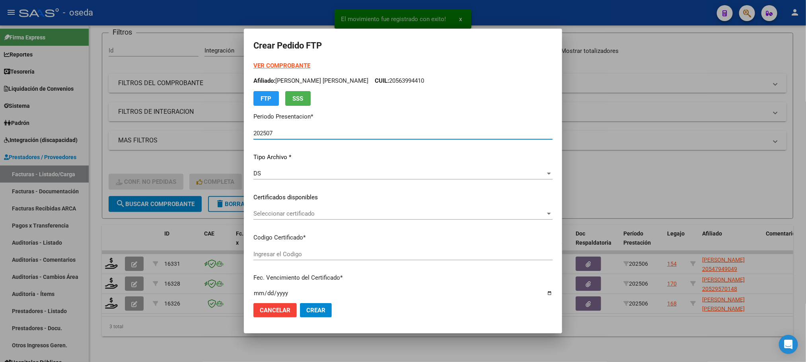
type input "ARG02000547949042022090920270909"
type input "[DATE]"
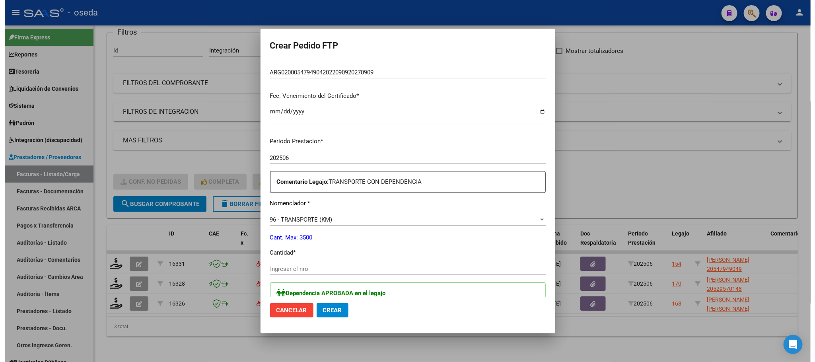
scroll to position [239, 0]
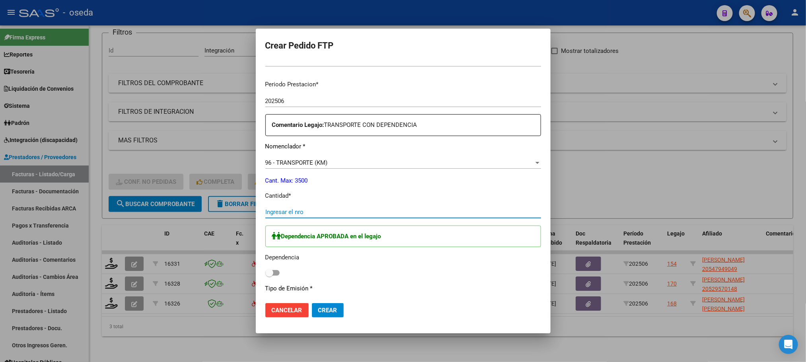
click at [429, 209] on input "Ingresar el nro" at bounding box center [403, 212] width 276 height 7
type input "427"
click at [265, 269] on label at bounding box center [272, 273] width 14 height 10
click at [269, 276] on input "checkbox" at bounding box center [269, 276] width 0 height 0
checkbox input "true"
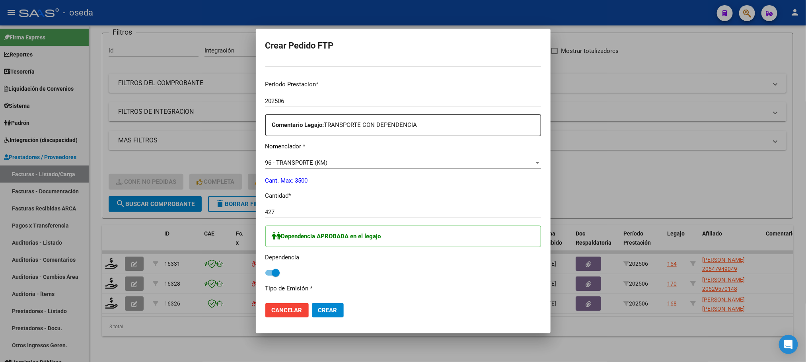
click at [323, 308] on span "Crear" at bounding box center [327, 310] width 19 height 7
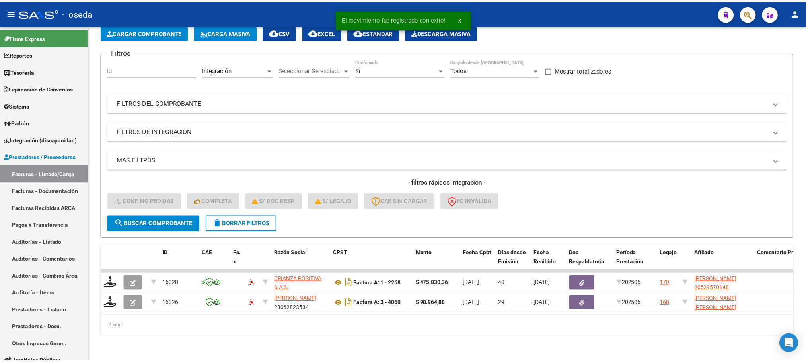
scroll to position [51, 0]
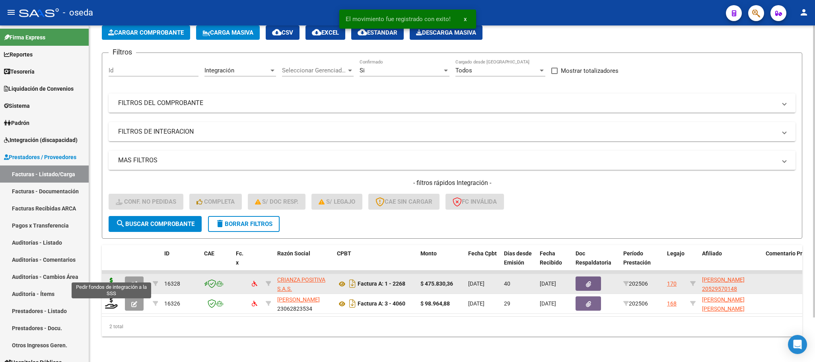
click at [116, 278] on icon at bounding box center [111, 283] width 13 height 11
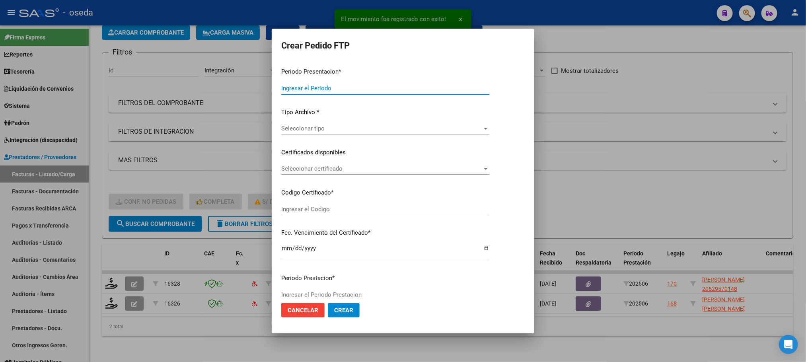
type input "202507"
type input "202506"
type input "$ 475.830,36"
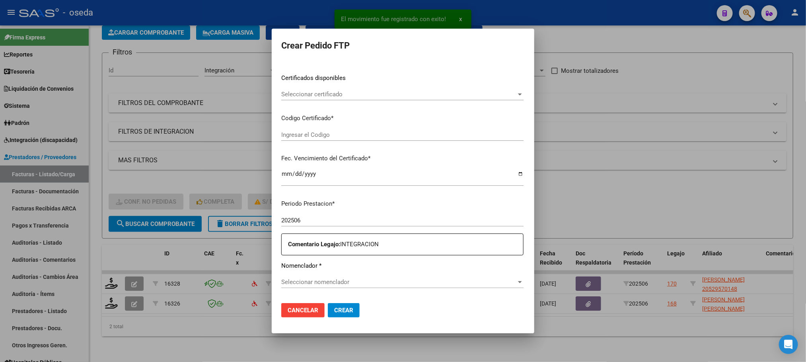
type input "ARG02000529570142023020220260202CBA536"
type input "[DATE]"
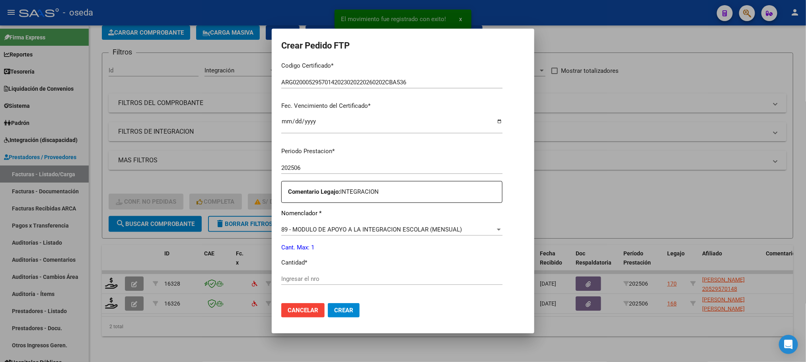
scroll to position [239, 0]
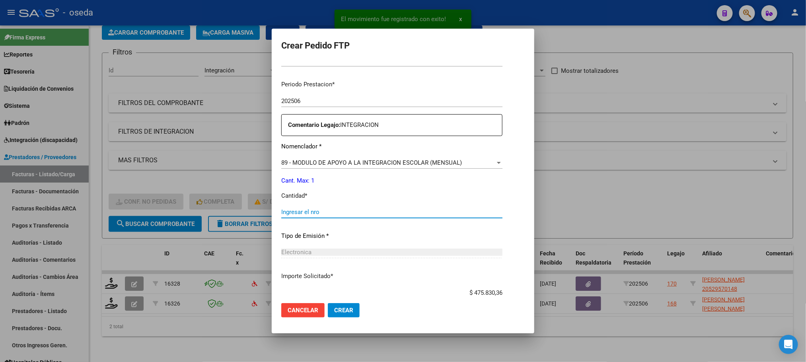
click at [379, 214] on input "Ingresar el nro" at bounding box center [391, 212] width 221 height 7
type input "1"
click at [328, 303] on button "Crear" at bounding box center [344, 310] width 32 height 14
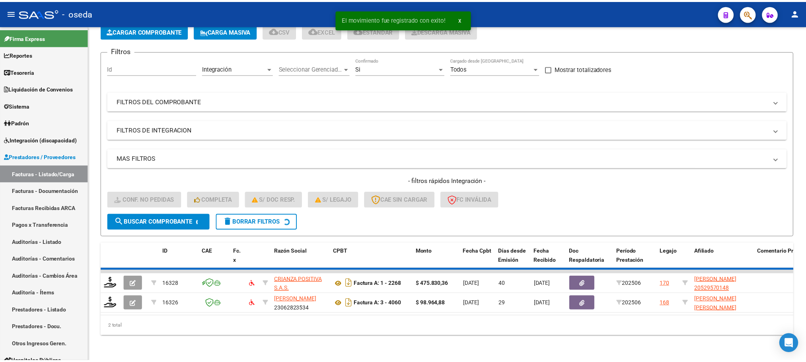
scroll to position [31, 0]
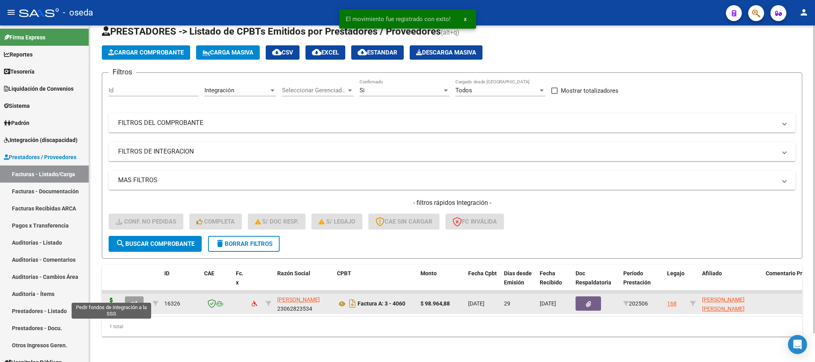
click at [111, 298] on icon at bounding box center [111, 303] width 13 height 11
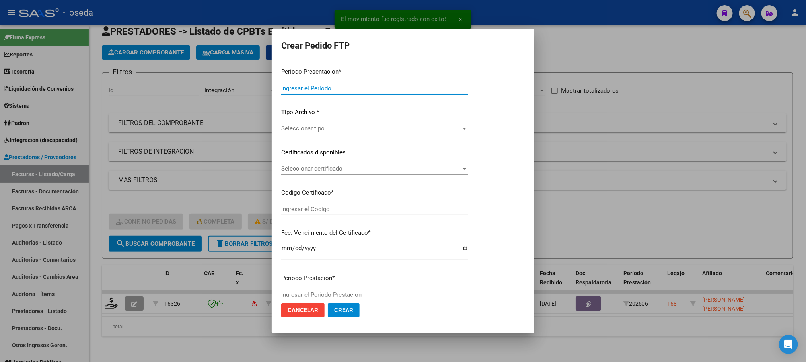
type input "202507"
type input "202506"
type input "$ 98.964,88"
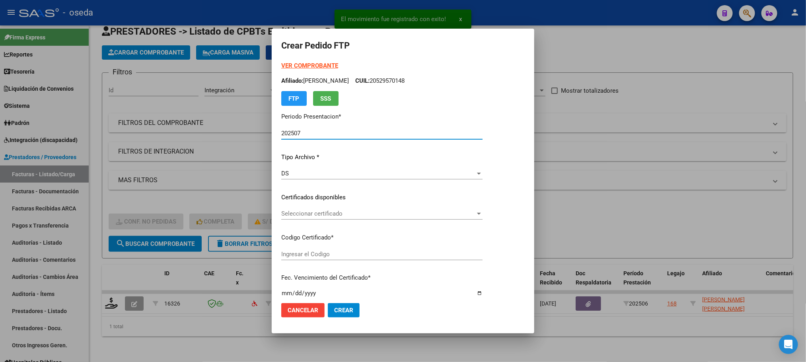
type input "20512695346"
type input "[DATE]"
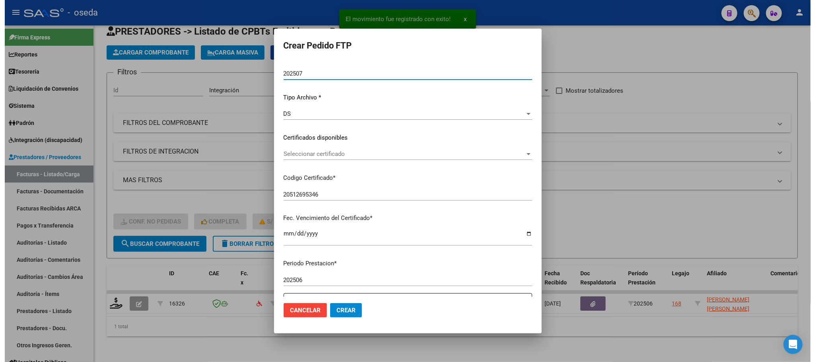
scroll to position [239, 0]
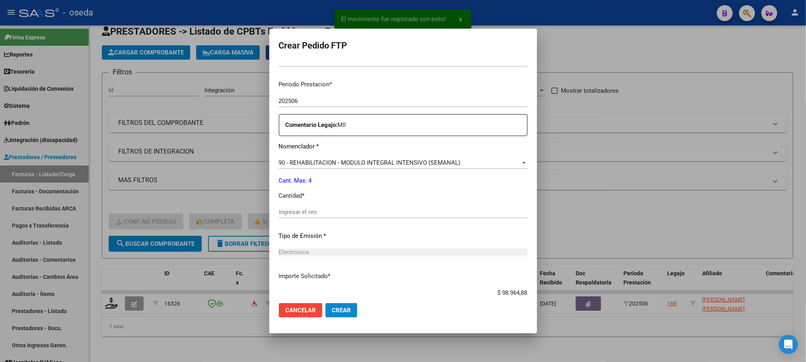
click at [355, 214] on input "Ingresar el nro" at bounding box center [403, 212] width 249 height 7
type input "4"
click at [326, 303] on button "Crear" at bounding box center [342, 310] width 32 height 14
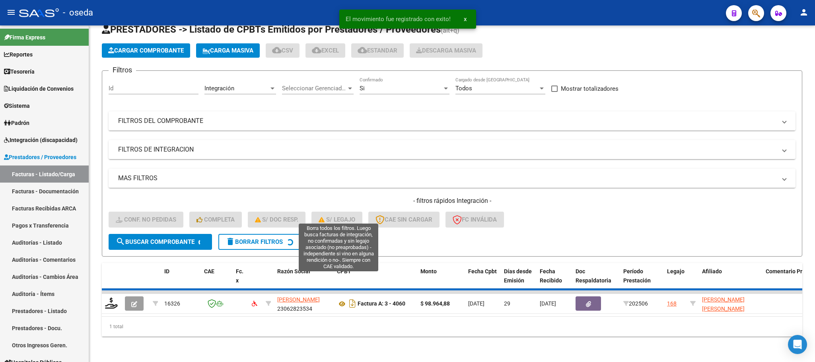
scroll to position [16, 0]
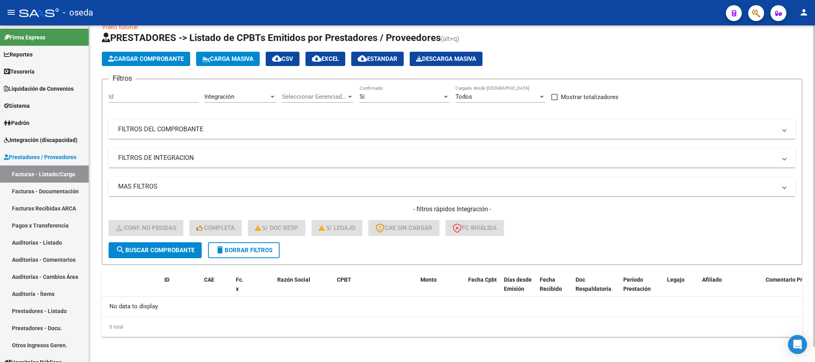
click at [226, 254] on button "delete Borrar Filtros" at bounding box center [244, 250] width 72 height 16
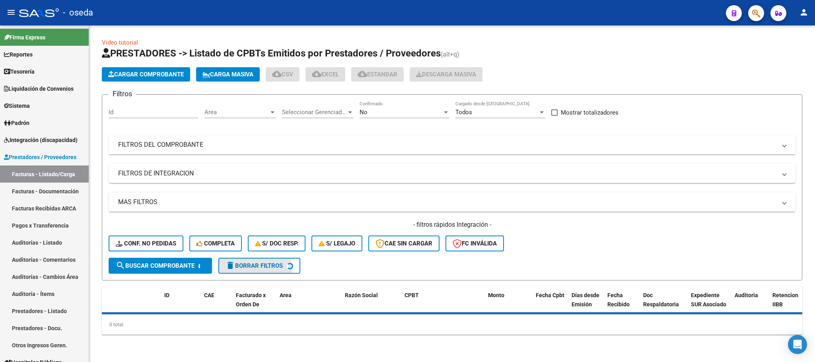
scroll to position [0, 0]
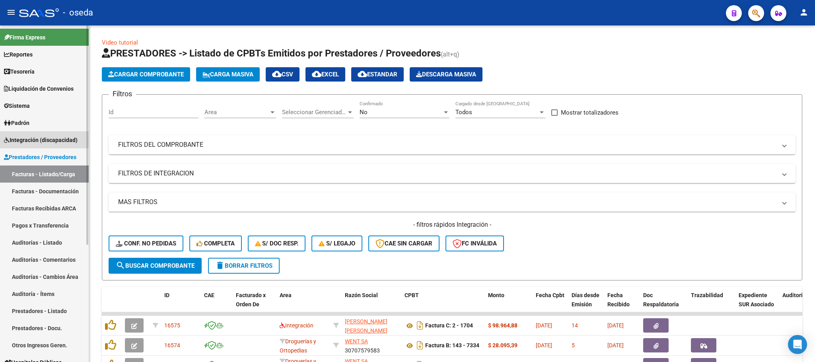
click at [41, 135] on link "Integración (discapacidad)" at bounding box center [44, 139] width 89 height 17
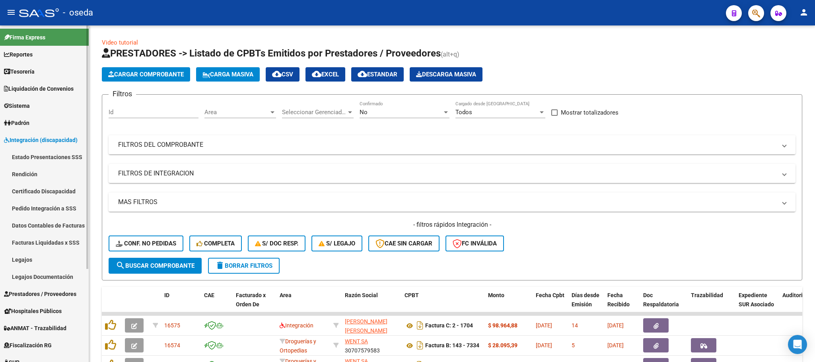
click at [39, 207] on link "Pedido Integración a SSS" at bounding box center [44, 208] width 89 height 17
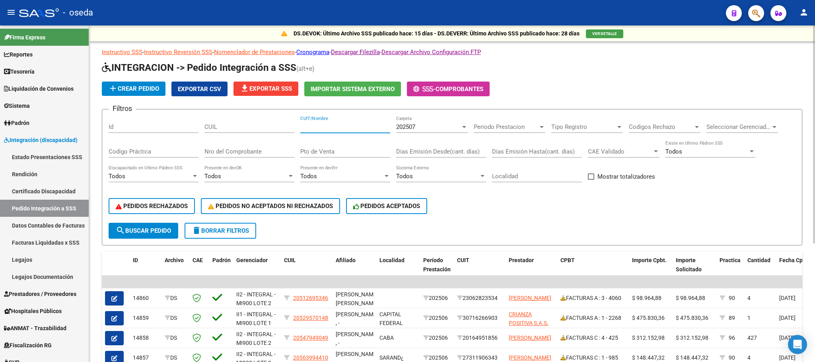
click at [324, 126] on input "CUIT/Nombre" at bounding box center [345, 126] width 90 height 7
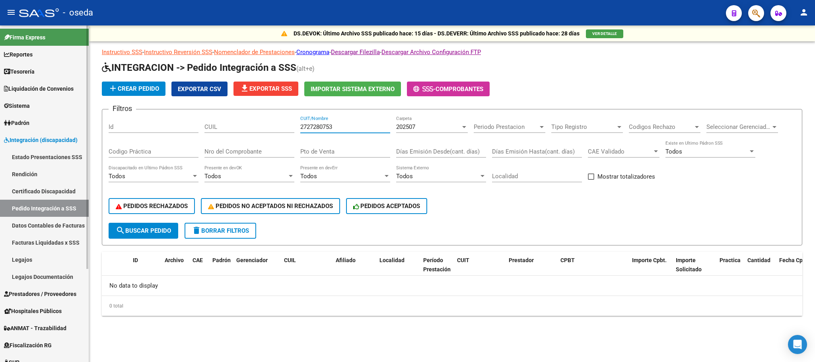
drag, startPoint x: 364, startPoint y: 123, endPoint x: 0, endPoint y: 123, distance: 364.1
click at [0, 123] on mat-sidenav-container "Firma Express Reportes Tablero de Control Ingresos Percibidos Análisis de todos…" at bounding box center [407, 193] width 815 height 337
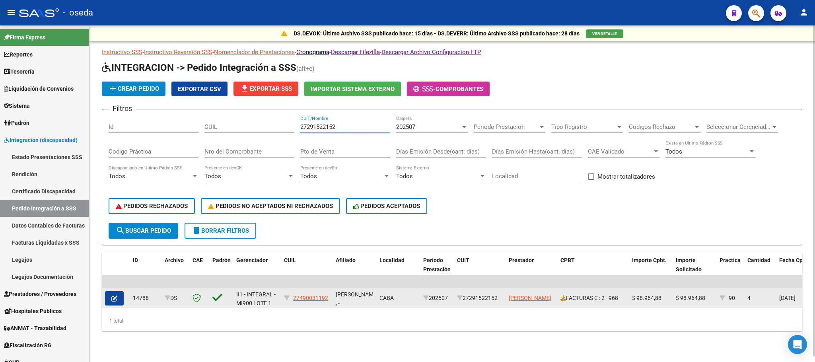
type input "27291522152"
click at [115, 297] on icon "button" at bounding box center [114, 299] width 6 height 6
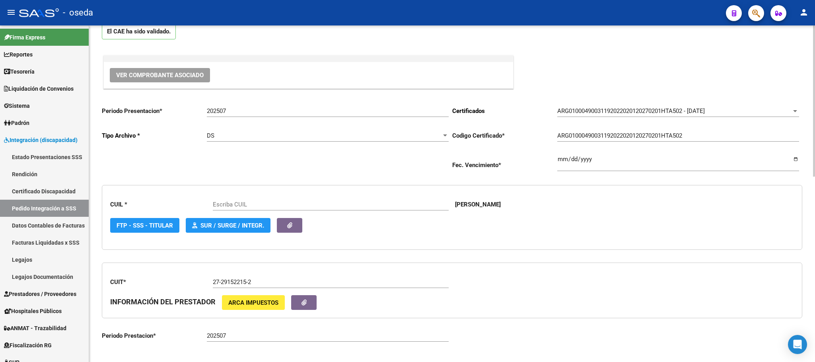
scroll to position [119, 0]
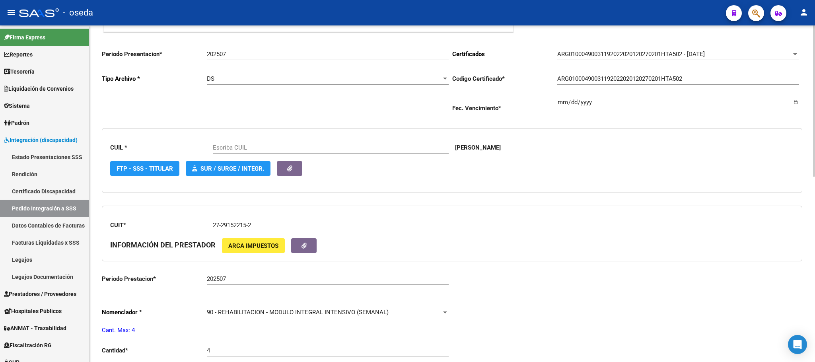
type input "27490031192"
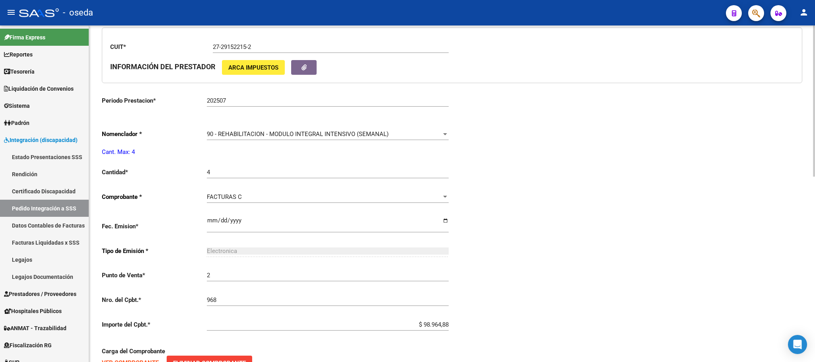
scroll to position [298, 0]
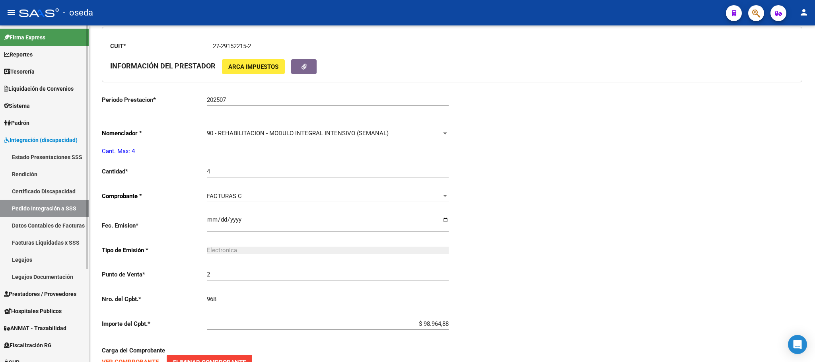
click at [76, 203] on link "Pedido Integración a SSS" at bounding box center [44, 208] width 89 height 17
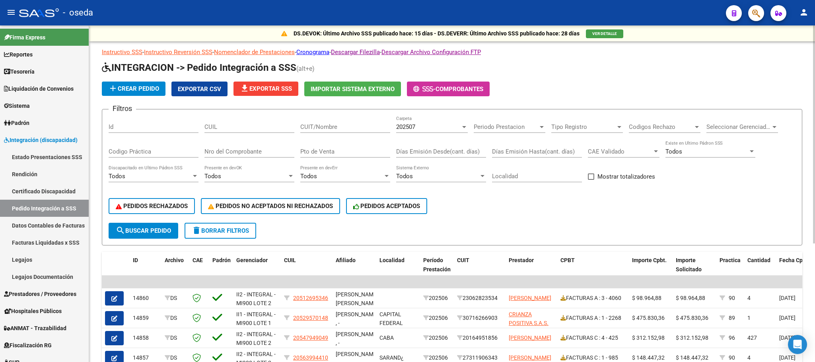
click at [337, 126] on input "CUIT/Nombre" at bounding box center [345, 126] width 90 height 7
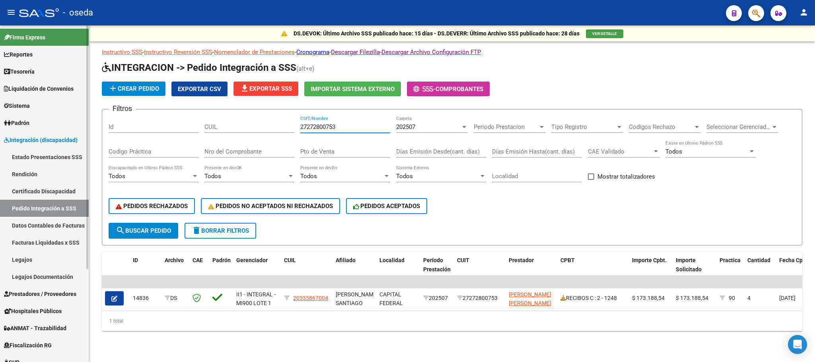
type input "27272800753"
click at [52, 300] on link "Prestadores / Proveedores" at bounding box center [44, 293] width 89 height 17
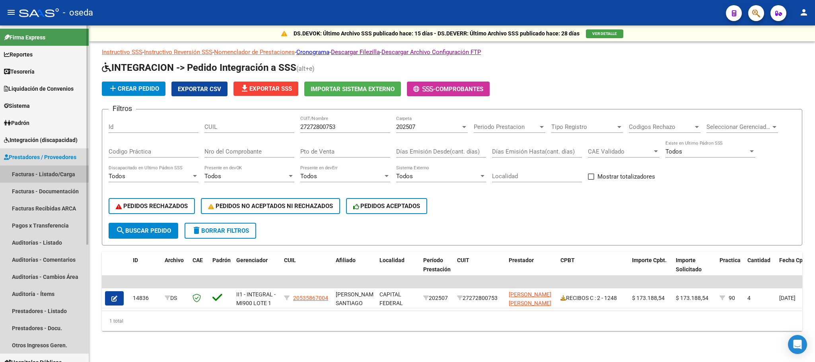
click at [42, 170] on link "Facturas - Listado/Carga" at bounding box center [44, 174] width 89 height 17
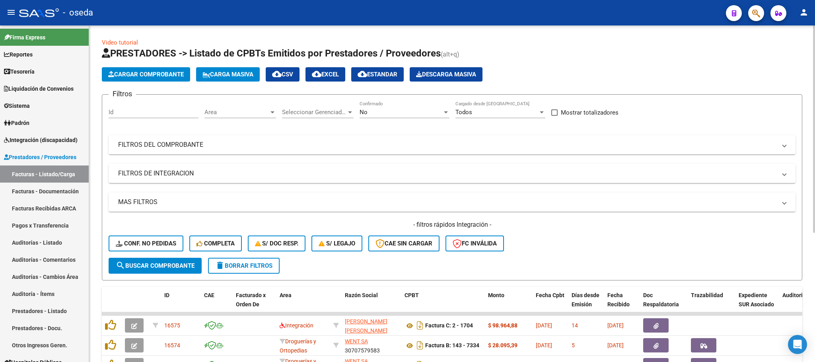
scroll to position [60, 0]
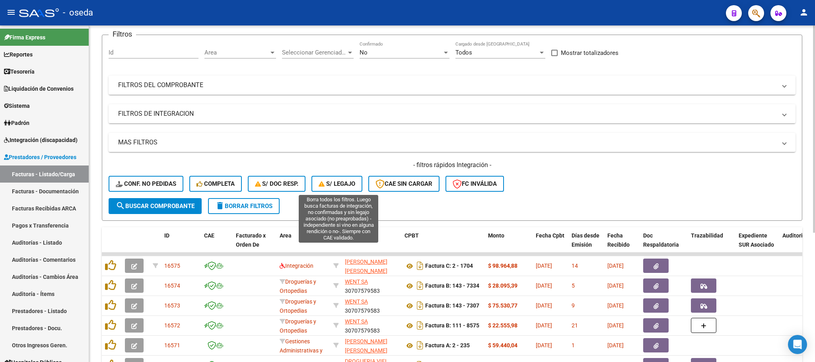
click at [330, 183] on span "S/ legajo" at bounding box center [337, 183] width 37 height 7
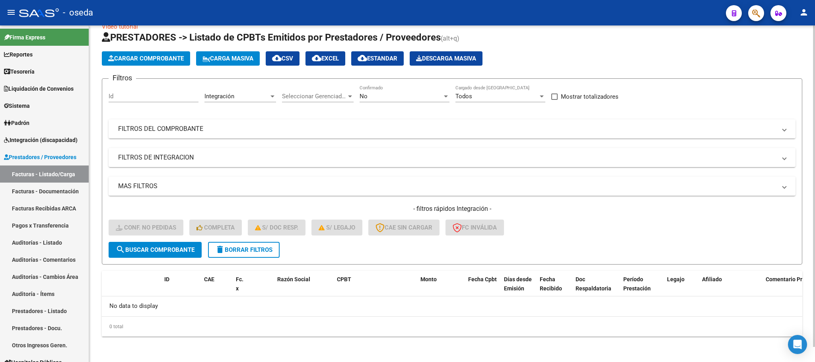
scroll to position [16, 0]
click at [260, 248] on span "delete Borrar Filtros" at bounding box center [243, 250] width 57 height 7
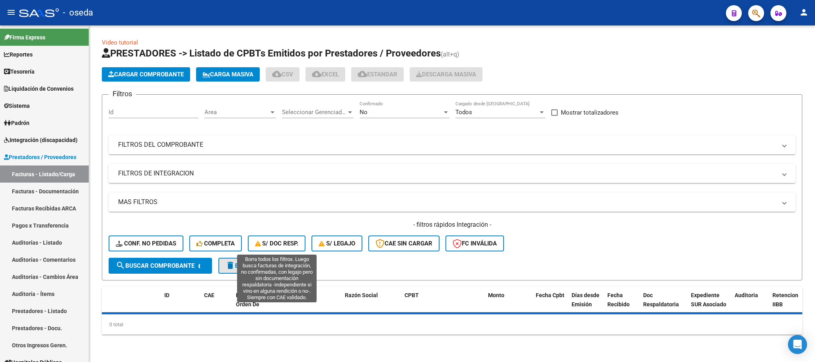
scroll to position [0, 0]
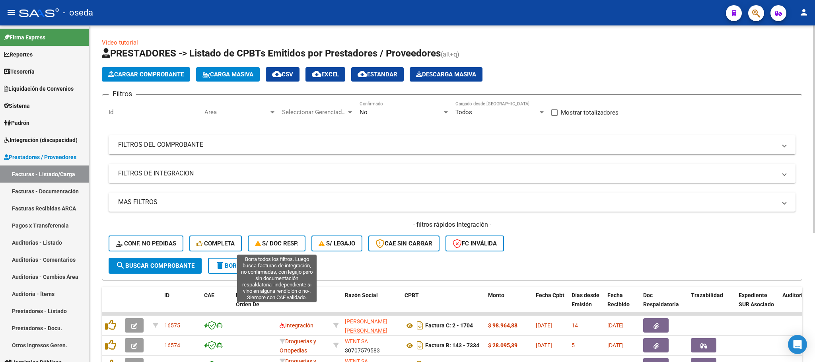
click at [279, 238] on button "S/ Doc Resp." at bounding box center [277, 244] width 58 height 16
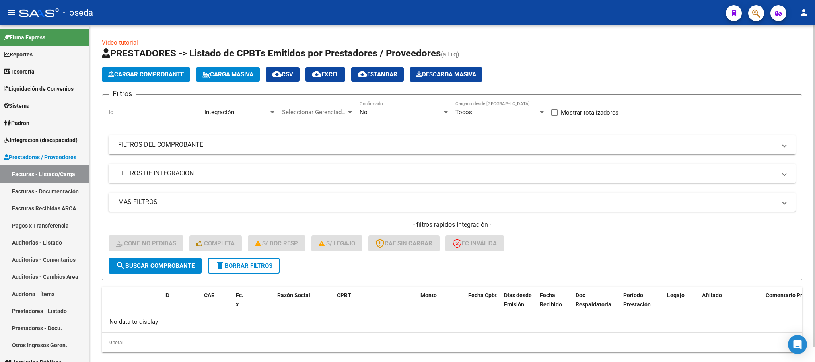
click at [267, 259] on button "delete Borrar Filtros" at bounding box center [244, 266] width 72 height 16
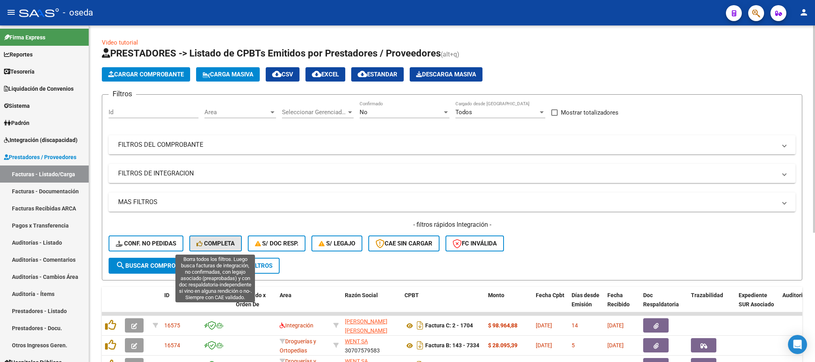
click at [215, 245] on span "Completa" at bounding box center [216, 243] width 38 height 7
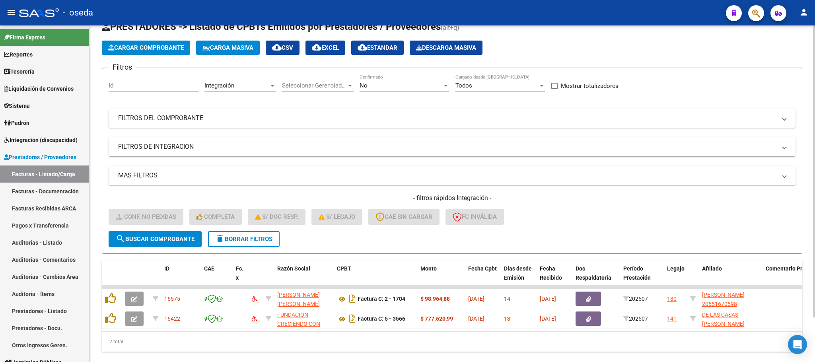
scroll to position [51, 0]
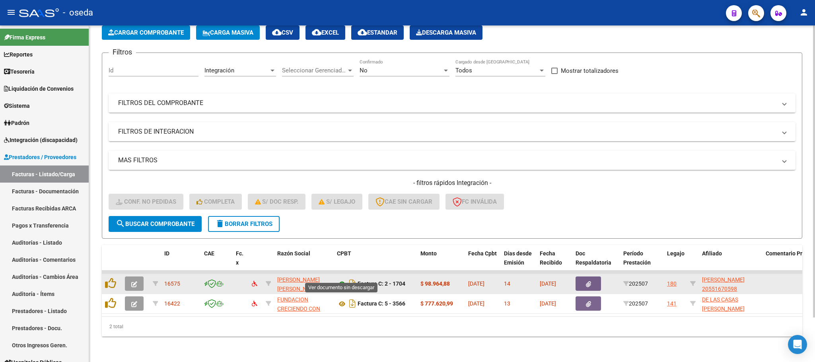
click at [338, 279] on icon at bounding box center [342, 284] width 10 height 10
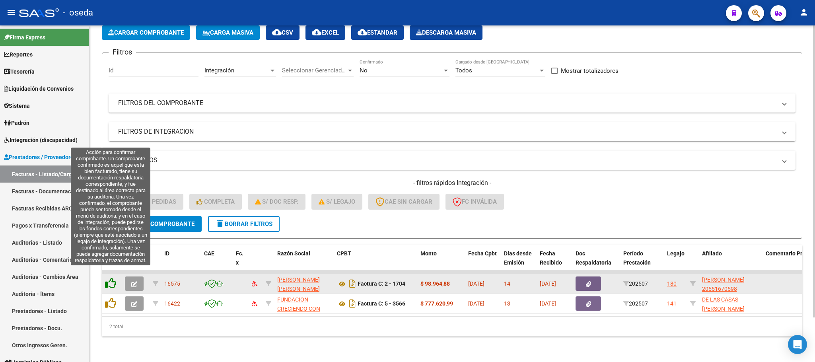
click at [112, 278] on icon at bounding box center [110, 283] width 11 height 11
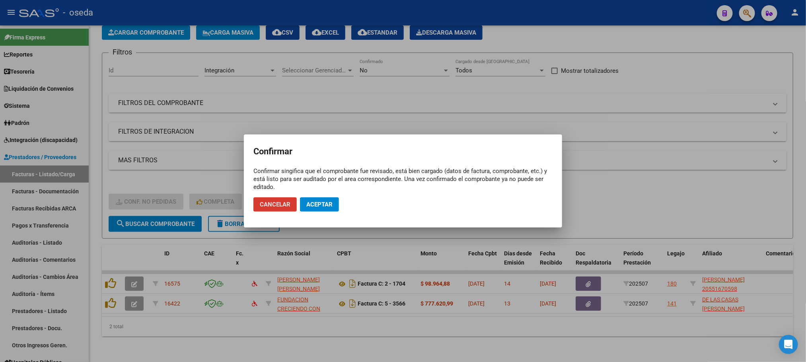
click at [312, 202] on span "Aceptar" at bounding box center [319, 204] width 26 height 7
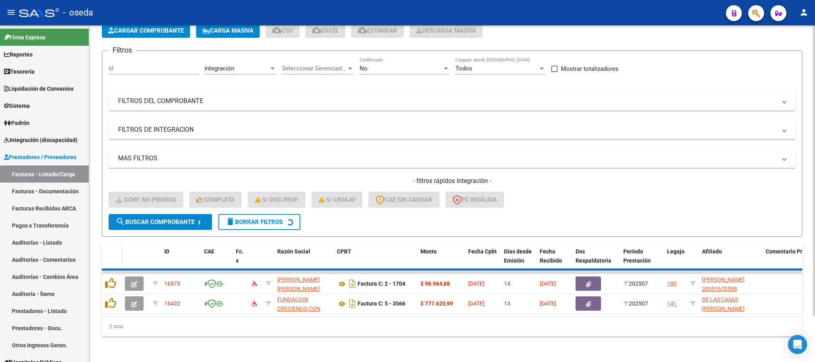
scroll to position [31, 0]
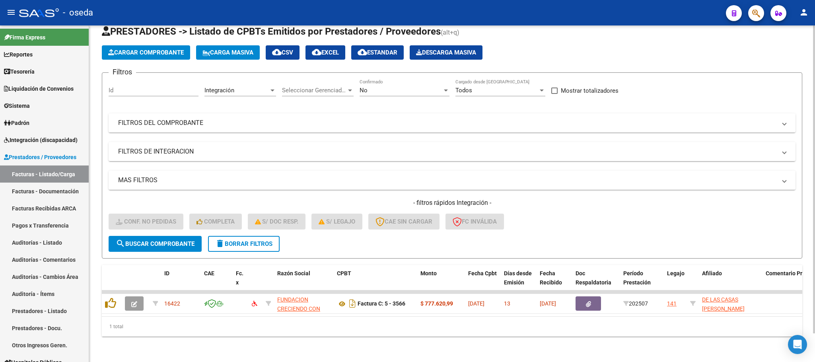
click at [220, 239] on mat-icon "delete" at bounding box center [220, 244] width 10 height 10
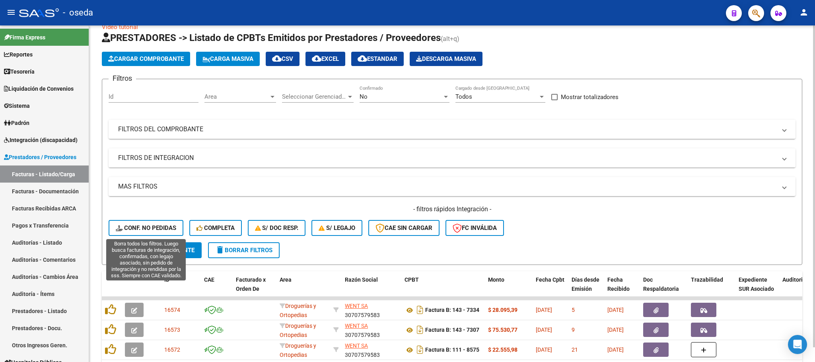
click at [144, 242] on button "search Buscar Comprobante" at bounding box center [155, 250] width 93 height 16
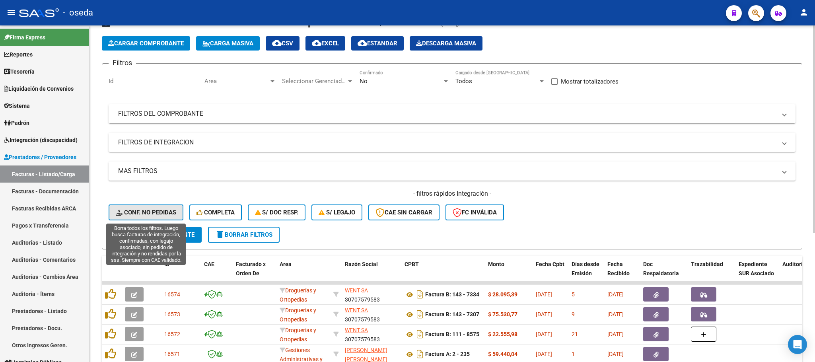
click at [145, 217] on button "Conf. no pedidas" at bounding box center [146, 213] width 75 height 16
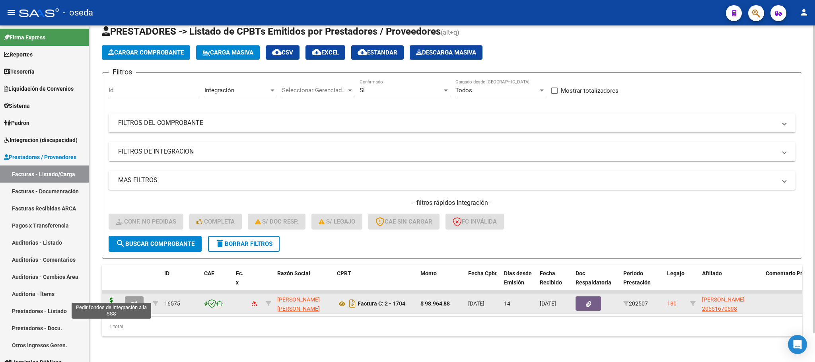
click at [111, 298] on icon at bounding box center [111, 303] width 13 height 11
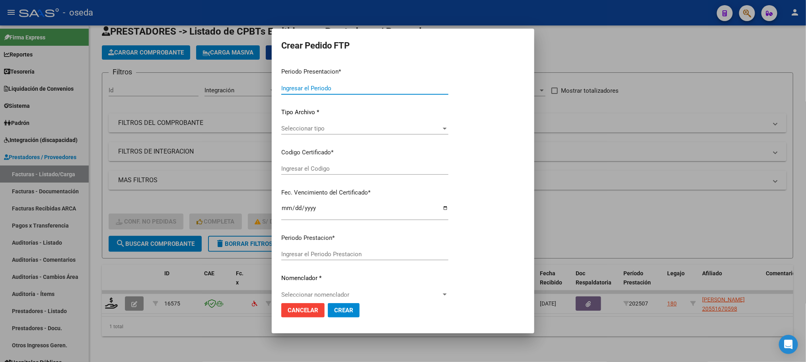
type input "202507"
type input "$ 98.964,88"
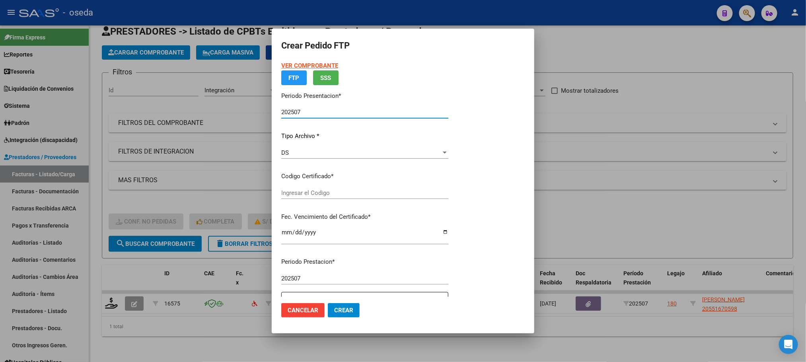
type input "20551670598"
type input "[DATE]"
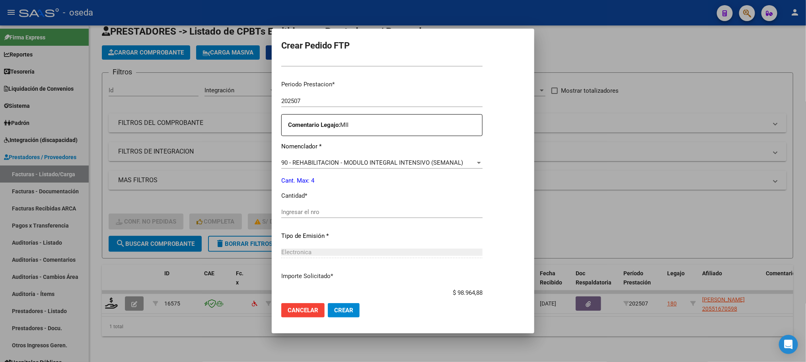
scroll to position [288, 0]
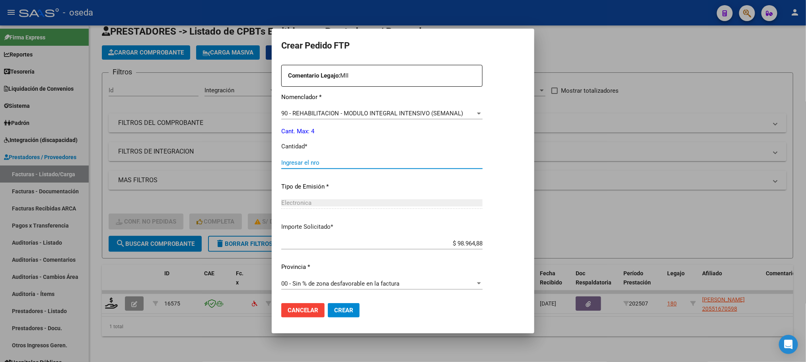
click at [371, 165] on input "Ingresar el nro" at bounding box center [381, 162] width 201 height 7
type input "4"
click at [328, 303] on button "Crear" at bounding box center [344, 310] width 32 height 14
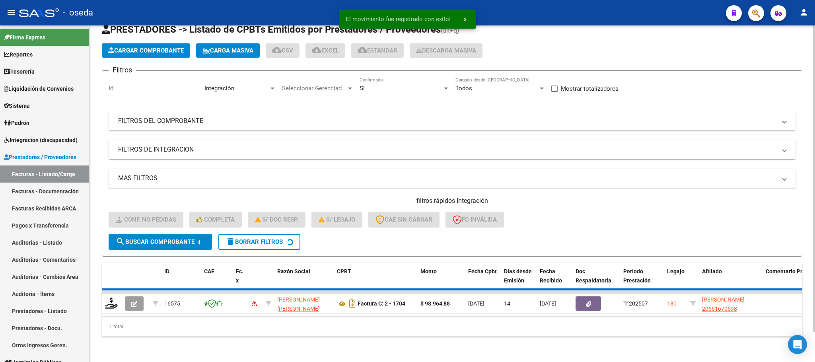
scroll to position [16, 0]
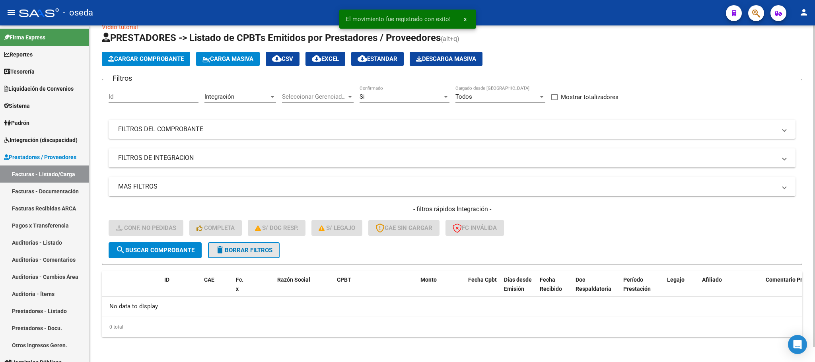
click at [248, 247] on span "delete Borrar Filtros" at bounding box center [243, 250] width 57 height 7
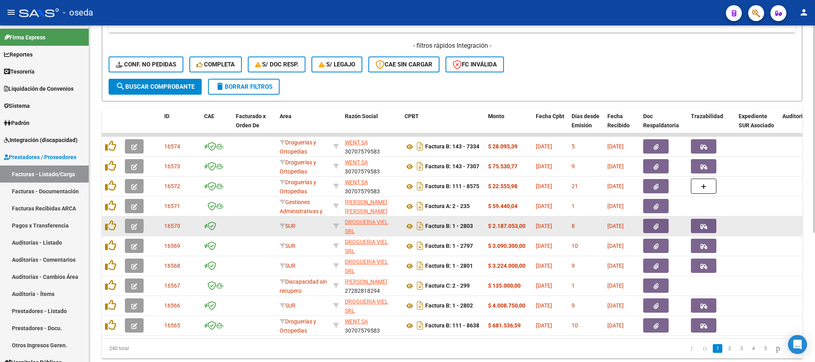
scroll to position [210, 0]
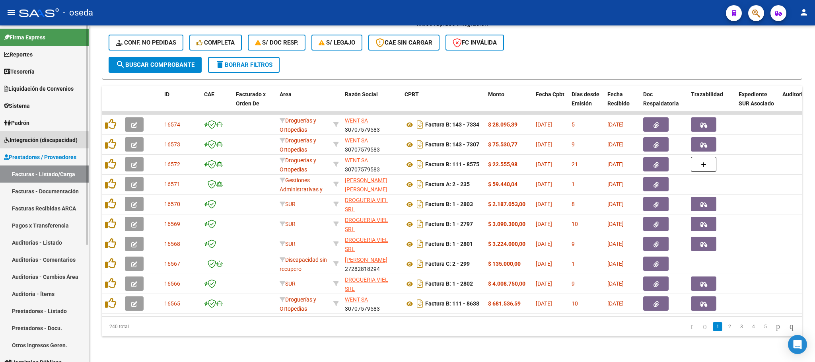
click at [31, 141] on span "Integración (discapacidad)" at bounding box center [41, 140] width 74 height 9
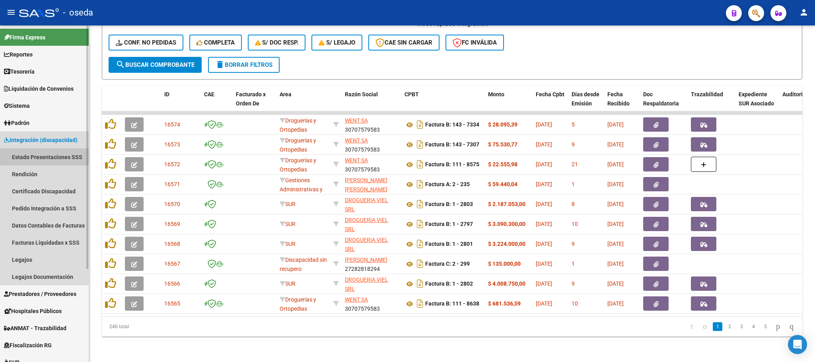
click at [31, 159] on link "Estado Presentaciones SSS" at bounding box center [44, 156] width 89 height 17
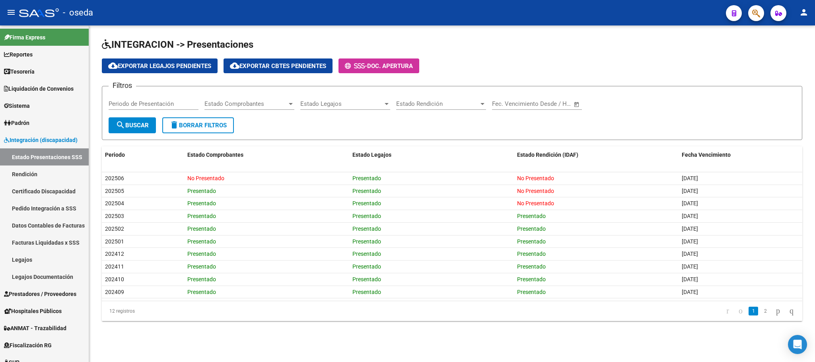
click at [245, 102] on span "Estado Comprobantes" at bounding box center [246, 103] width 83 height 7
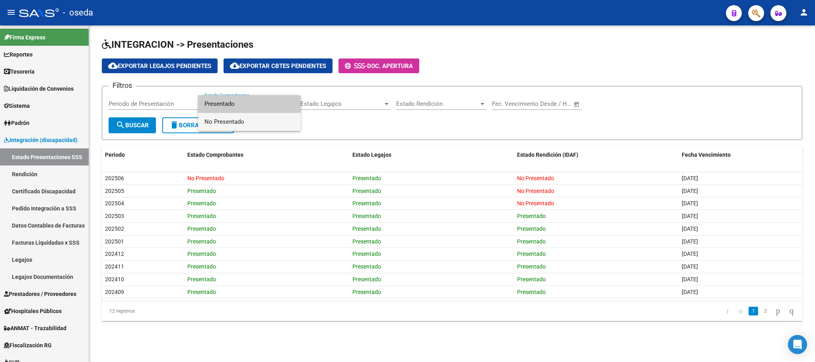
click at [253, 126] on span "No Presentado" at bounding box center [250, 122] width 90 height 18
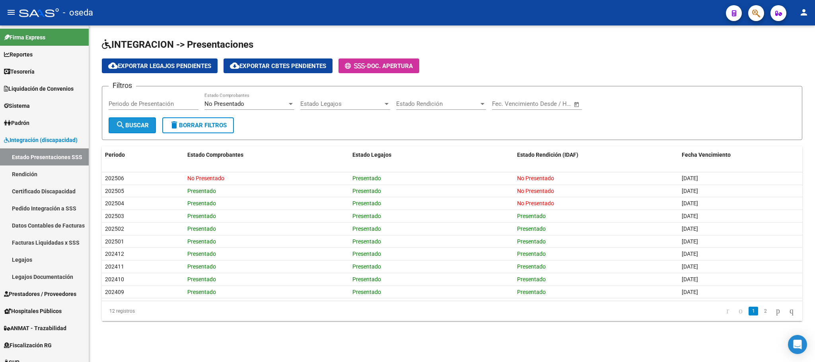
click at [121, 126] on mat-icon "search" at bounding box center [121, 125] width 10 height 10
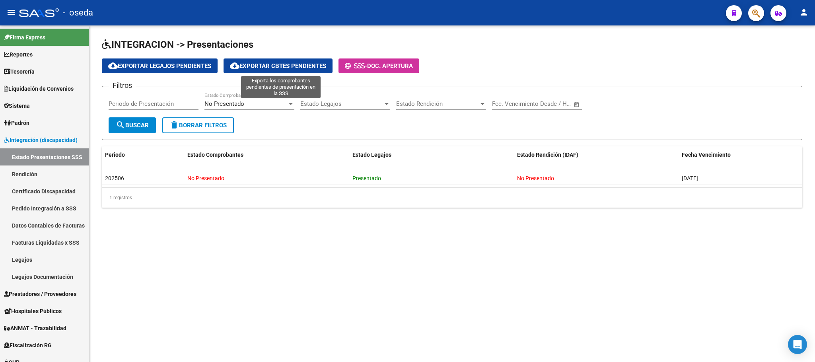
click at [318, 64] on span "cloud_download Exportar Cbtes Pendientes" at bounding box center [278, 65] width 96 height 7
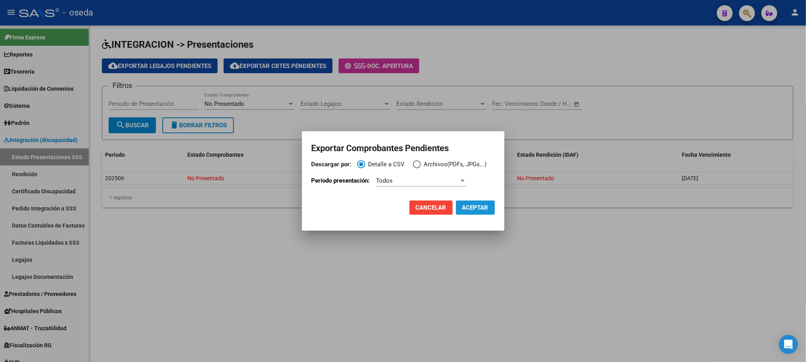
click at [474, 211] on span "ACEPTAR" at bounding box center [475, 207] width 26 height 7
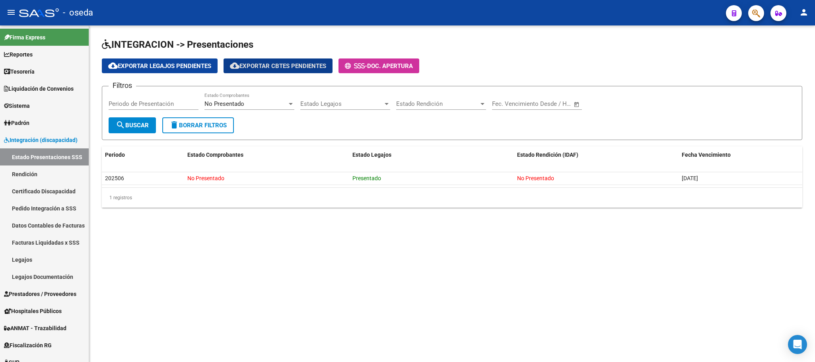
click at [192, 126] on span "delete Borrar Filtros" at bounding box center [198, 125] width 57 height 7
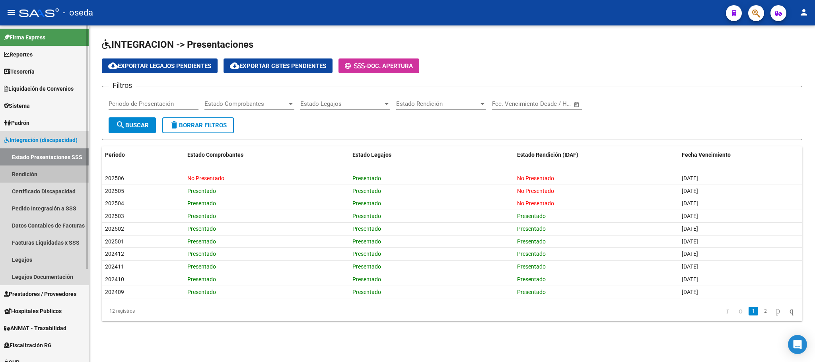
click at [27, 175] on link "Rendición" at bounding box center [44, 174] width 89 height 17
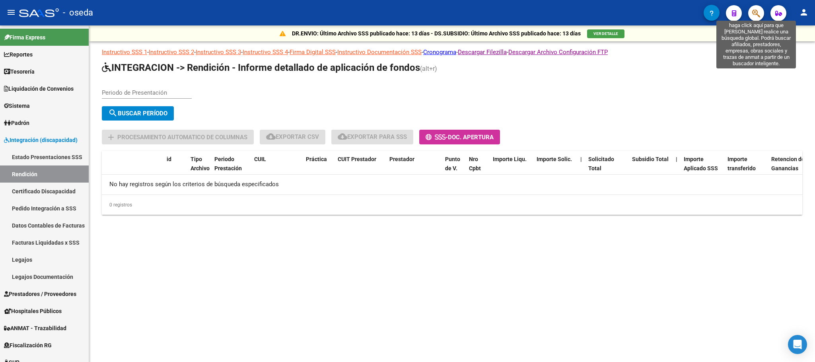
click at [756, 16] on icon "button" at bounding box center [757, 13] width 8 height 9
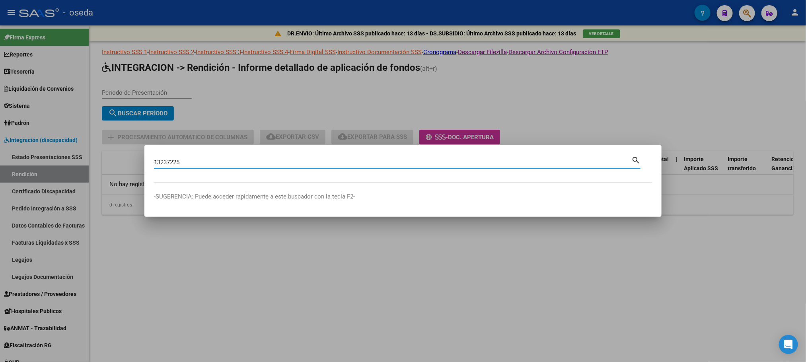
type input "13237225"
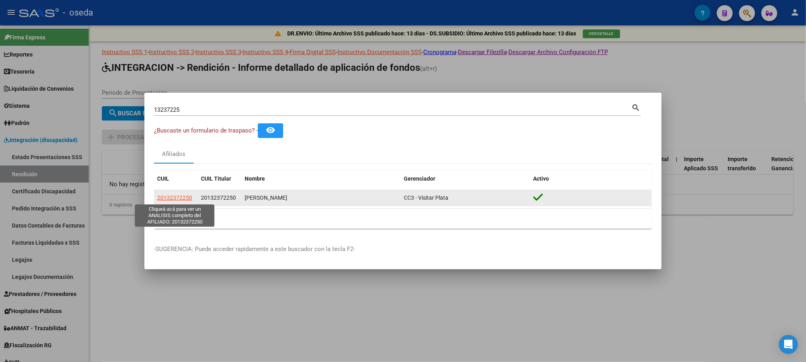
click at [183, 201] on span "20132372250" at bounding box center [174, 198] width 35 height 6
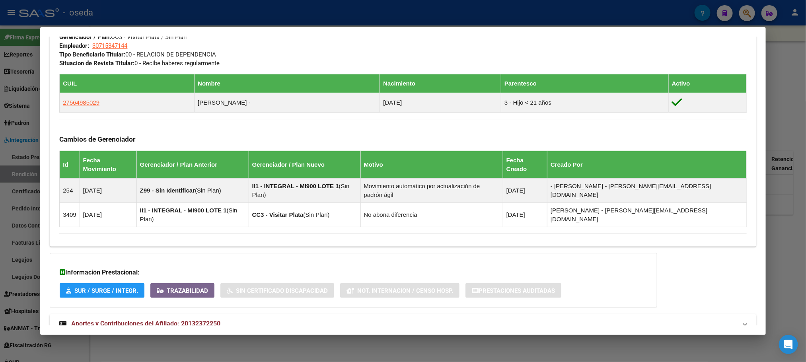
scroll to position [410, 0]
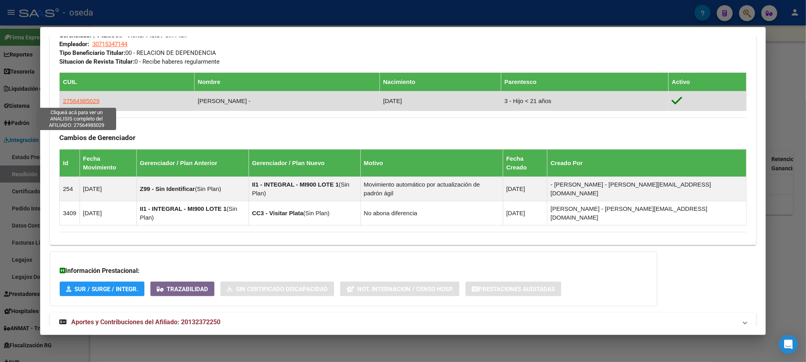
click at [90, 99] on span "27564985029" at bounding box center [81, 100] width 37 height 7
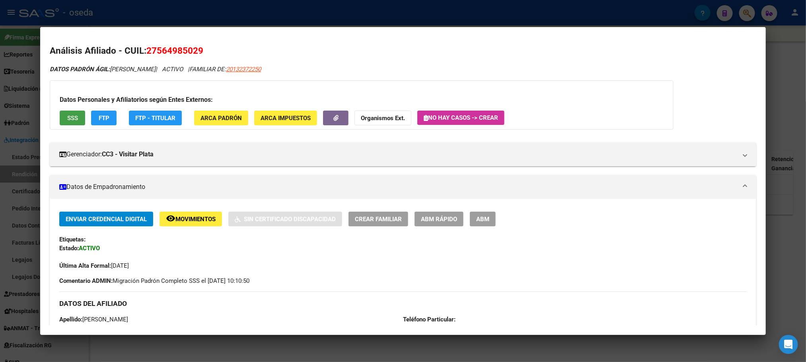
click at [72, 116] on span "SSS" at bounding box center [72, 118] width 11 height 7
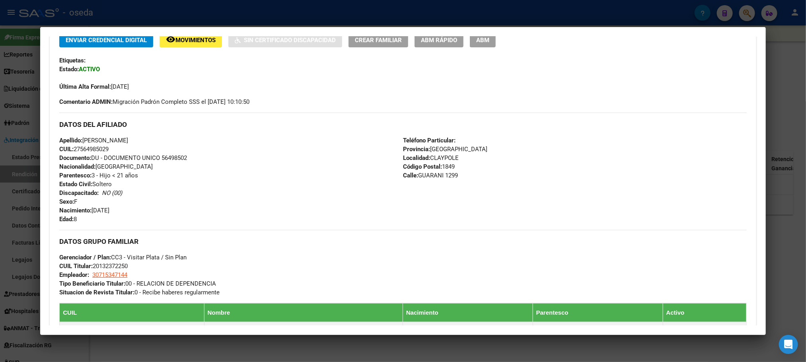
scroll to position [418, 0]
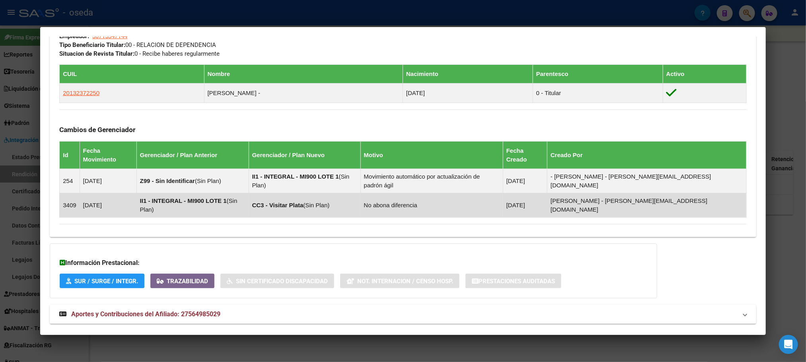
drag, startPoint x: 584, startPoint y: 185, endPoint x: 627, endPoint y: 186, distance: 43.0
click at [547, 193] on td "[DATE]" at bounding box center [525, 205] width 44 height 24
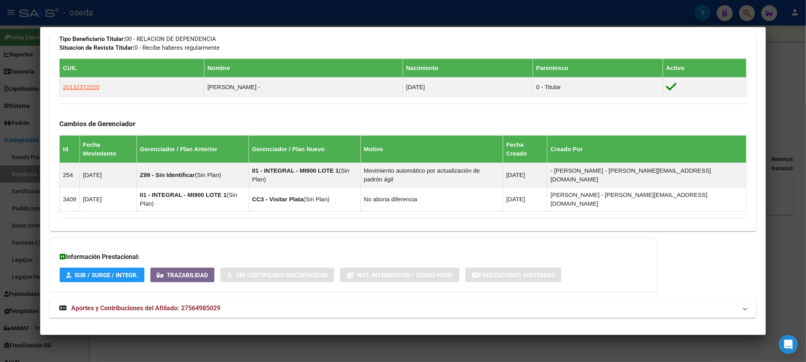
scroll to position [429, 0]
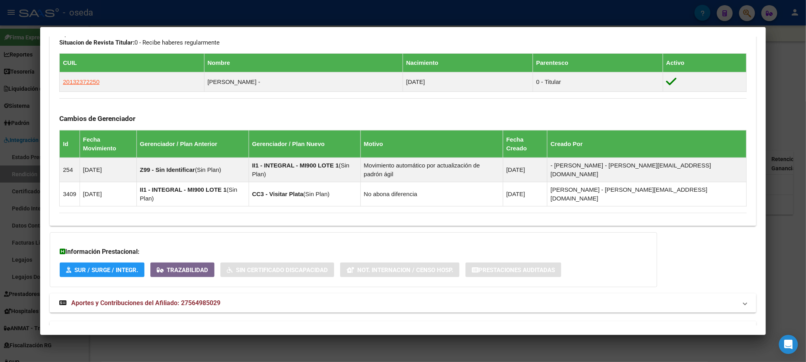
click at [200, 327] on span "Aportes y Contribuciones del Titular: 20132372250" at bounding box center [144, 331] width 146 height 8
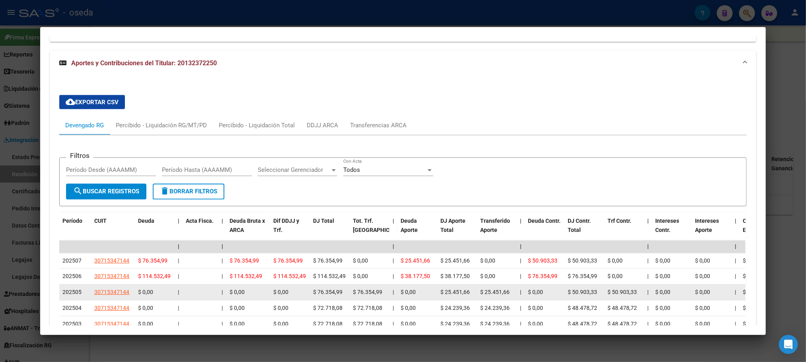
scroll to position [787, 0]
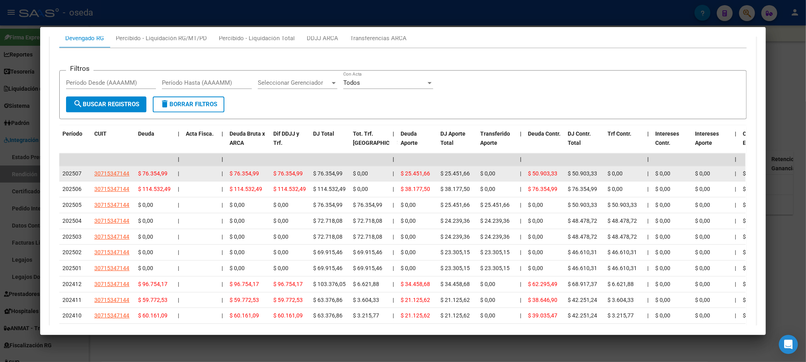
drag, startPoint x: 312, startPoint y: 153, endPoint x: 342, endPoint y: 152, distance: 29.9
click at [342, 170] on div "$ 76.354,99" at bounding box center [329, 174] width 33 height 9
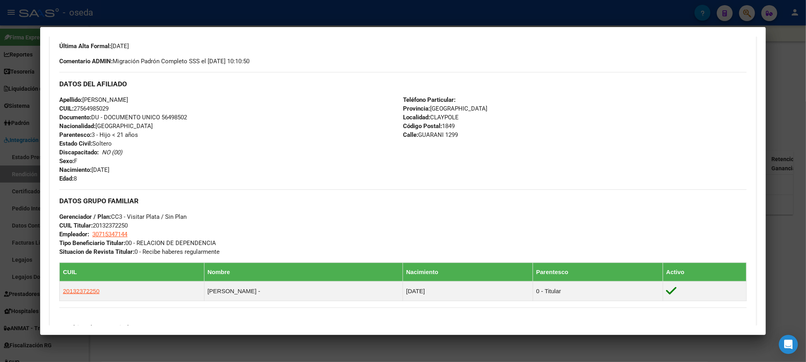
scroll to position [239, 0]
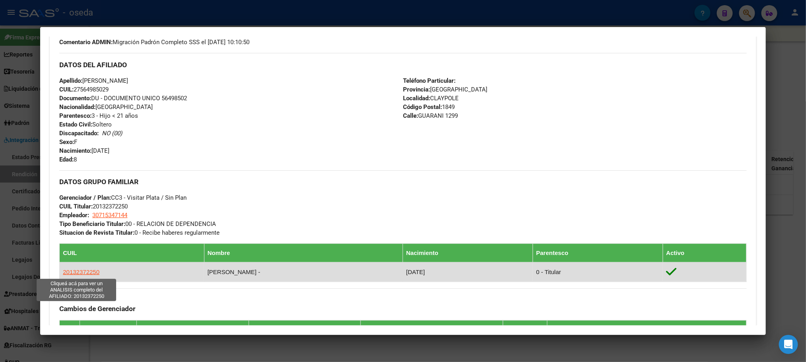
click at [87, 273] on span "20132372250" at bounding box center [81, 272] width 37 height 7
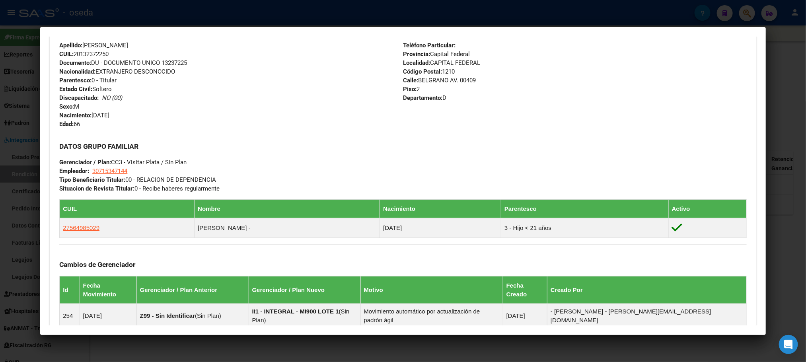
scroll to position [410, 0]
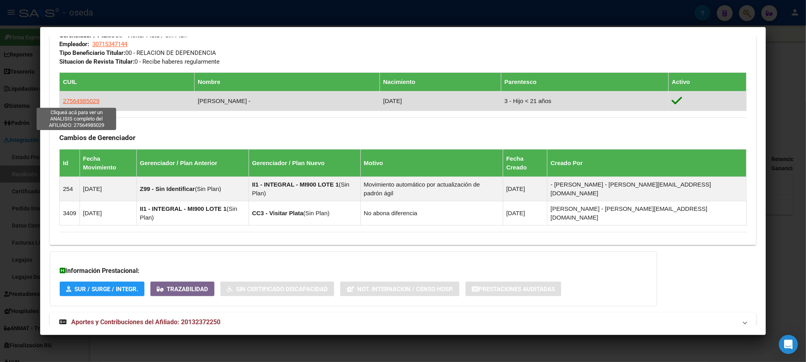
click at [65, 98] on span "27564985029" at bounding box center [81, 100] width 37 height 7
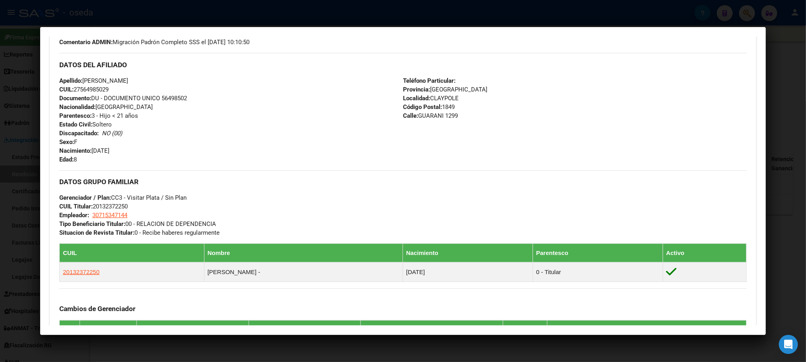
scroll to position [0, 0]
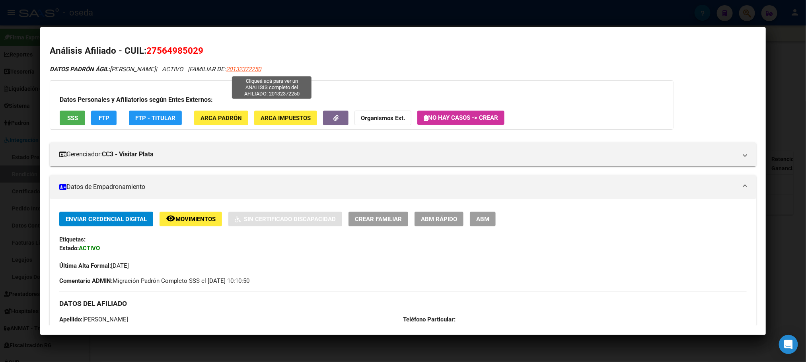
click at [261, 69] on span "20132372250" at bounding box center [243, 69] width 35 height 7
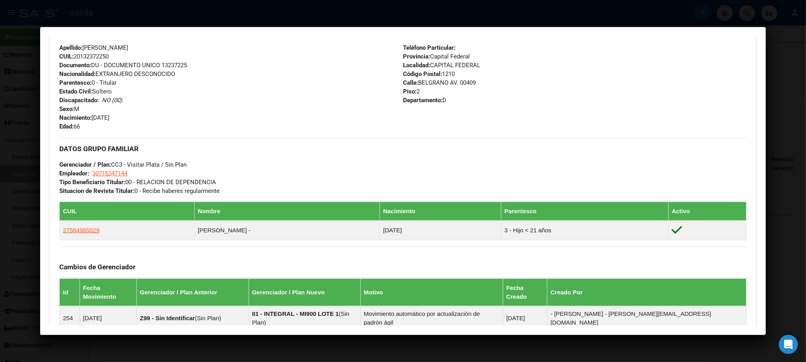
scroll to position [358, 0]
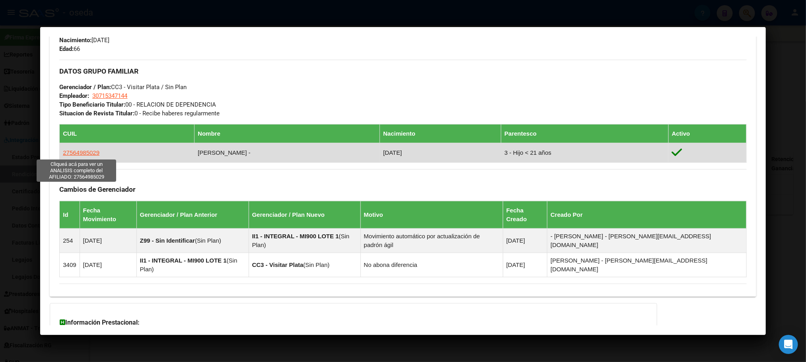
click at [90, 155] on span "27564985029" at bounding box center [81, 152] width 37 height 7
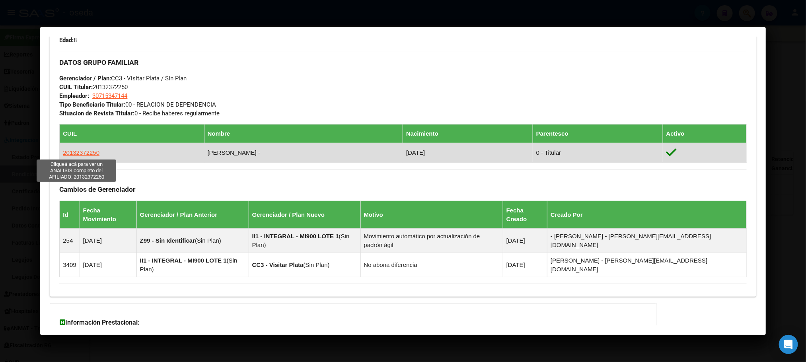
click at [88, 156] on span "20132372250" at bounding box center [81, 152] width 37 height 7
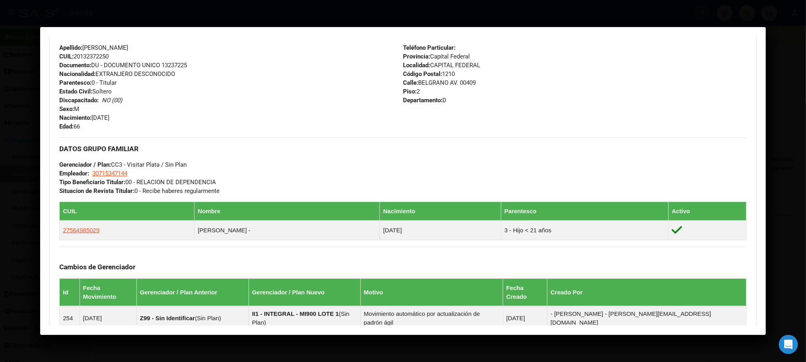
scroll to position [298, 0]
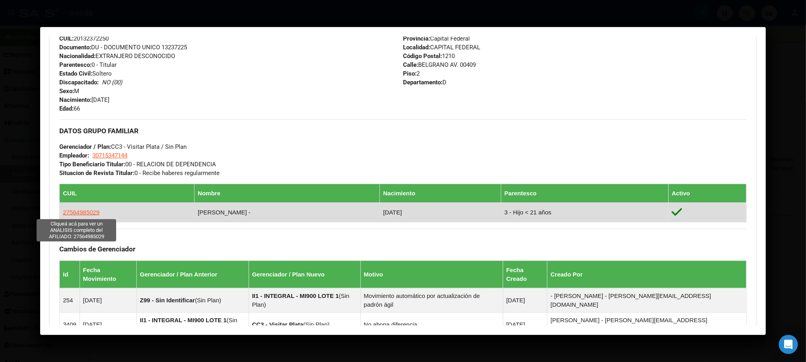
click at [80, 214] on span "27564985029" at bounding box center [81, 212] width 37 height 7
type textarea "27564985029"
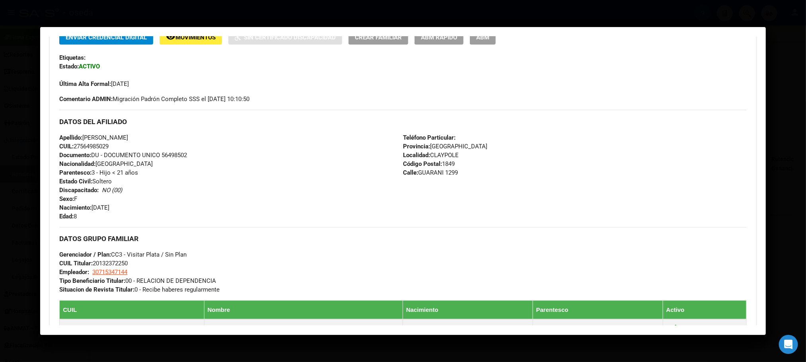
scroll to position [239, 0]
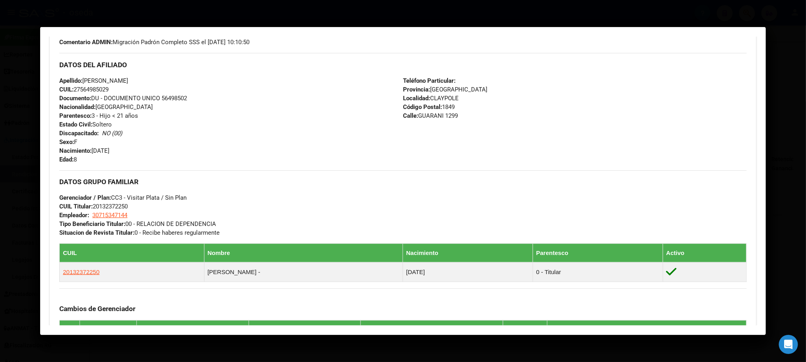
drag, startPoint x: 306, startPoint y: 121, endPoint x: 295, endPoint y: 121, distance: 10.7
click at [303, 122] on div "Apellido: [PERSON_NAME]: 27564985029 Documento: DU - DOCUMENTO UNICO 56498502 N…" at bounding box center [231, 120] width 344 height 88
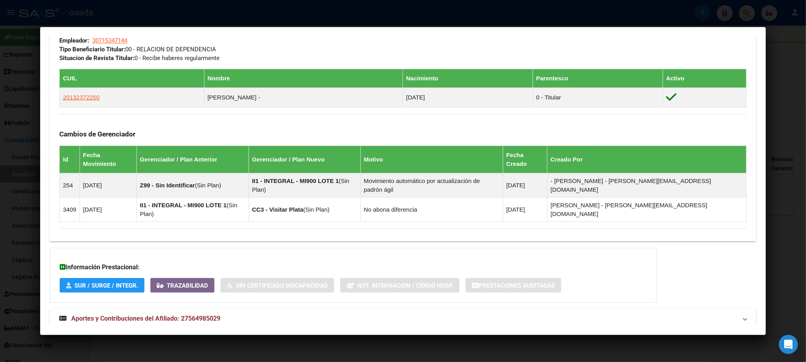
scroll to position [418, 0]
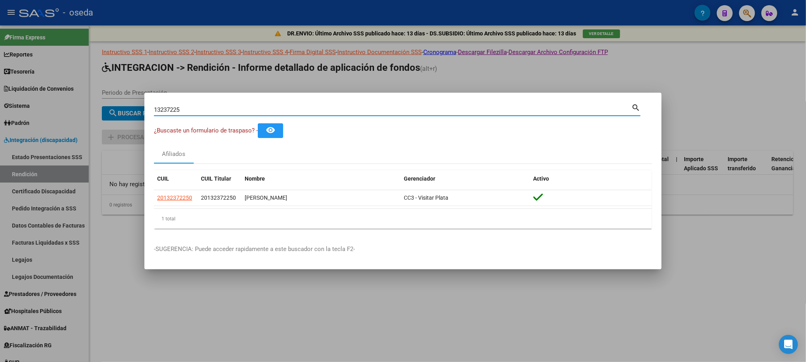
drag, startPoint x: 189, startPoint y: 107, endPoint x: 0, endPoint y: 97, distance: 189.3
click at [0, 97] on div "13237225 Buscar (apellido, dni, cuil, nro traspaso, cuit, obra social) search ¿…" at bounding box center [403, 181] width 806 height 362
type input "[PERSON_NAME]"
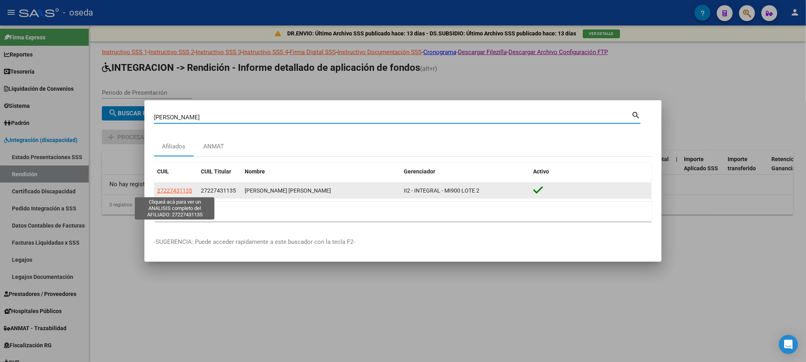
click at [175, 187] on span "27227431135" at bounding box center [174, 190] width 35 height 6
type textarea "27227431135"
